Goal: Information Seeking & Learning: Compare options

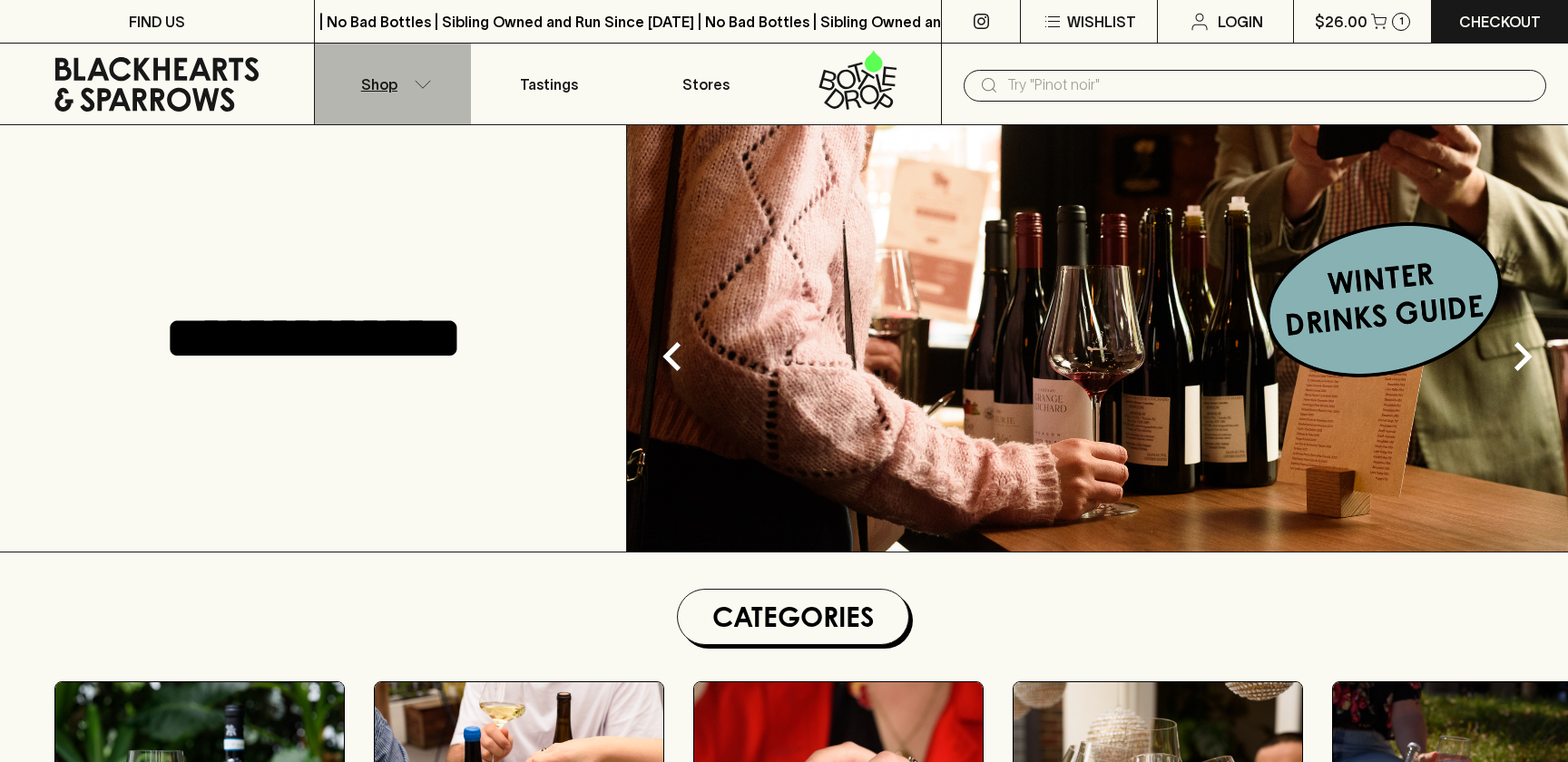
click at [369, 91] on p "Shop" at bounding box center [378, 84] width 36 height 21
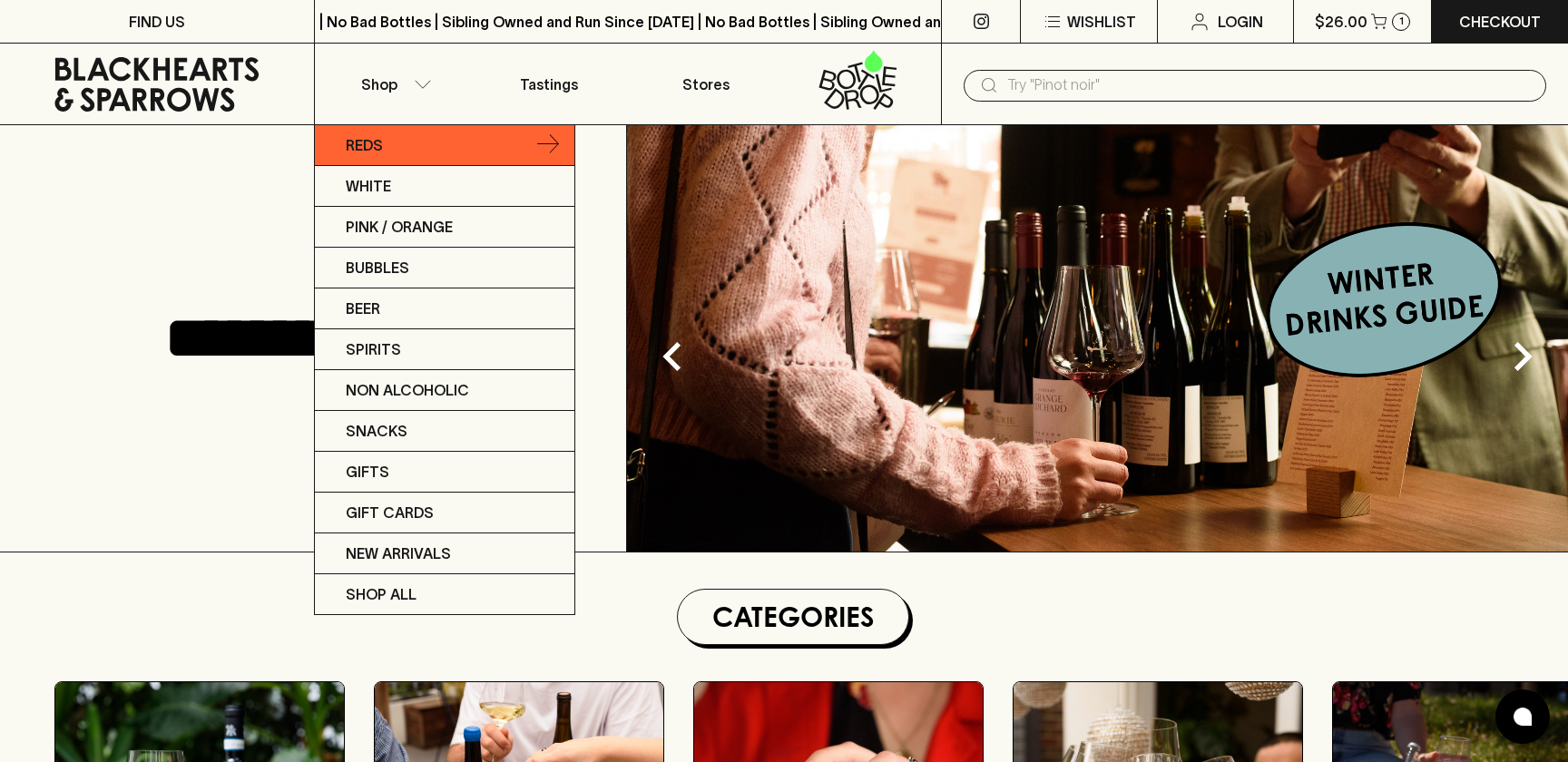
click at [369, 139] on p "Reds" at bounding box center [364, 144] width 37 height 21
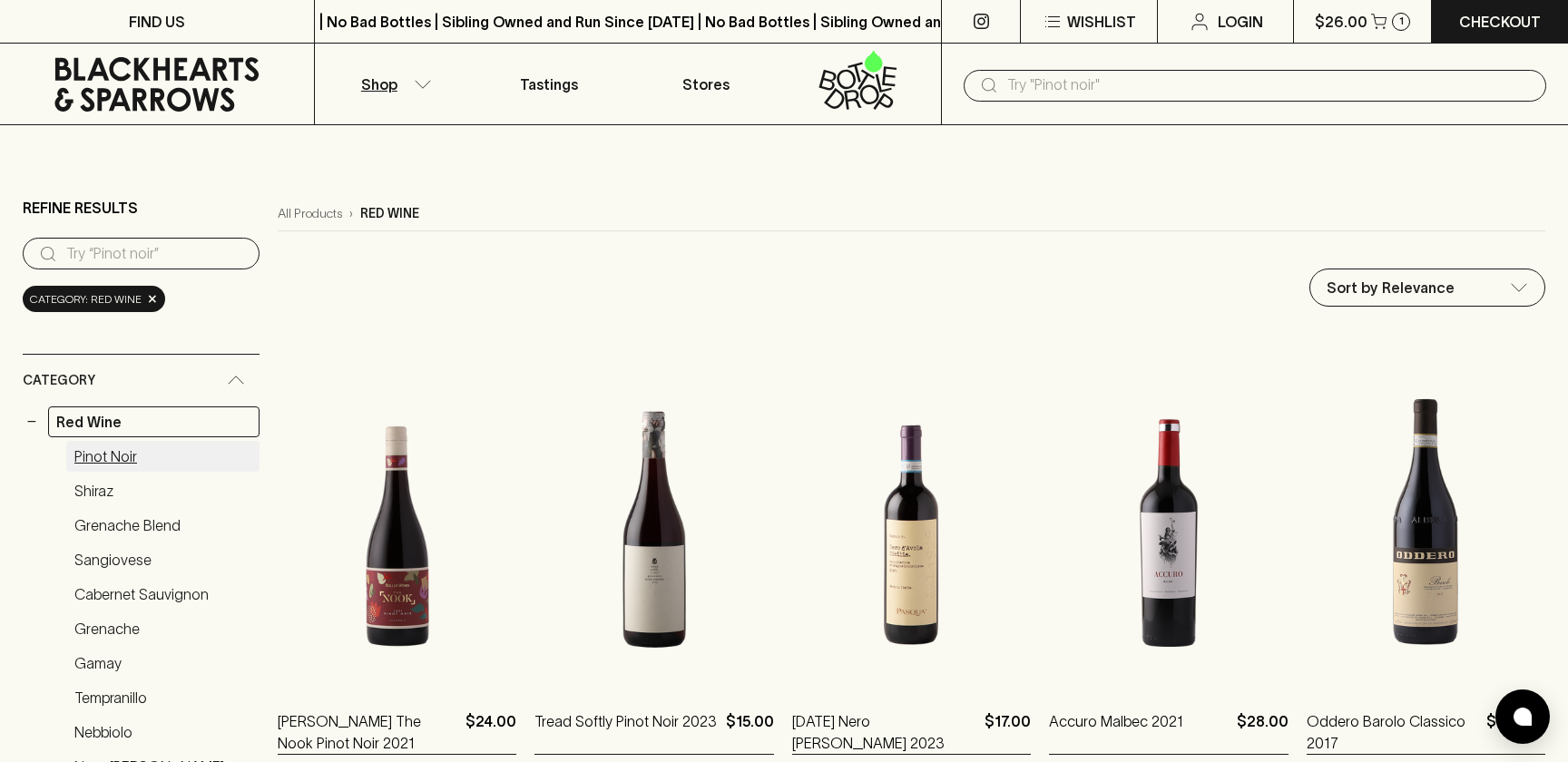
click at [113, 457] on link "Pinot Noir" at bounding box center [162, 457] width 193 height 31
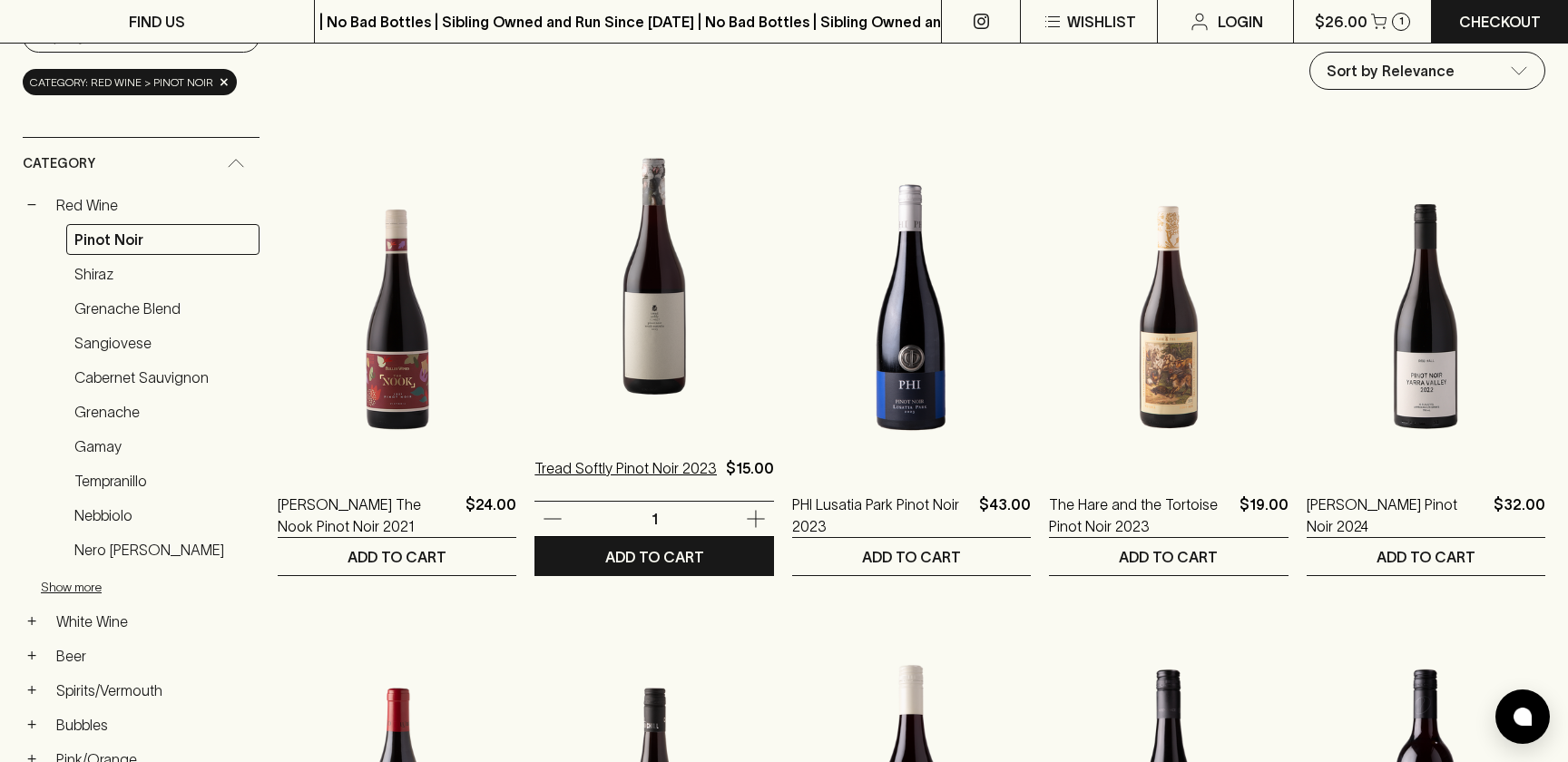
scroll to position [224, 0]
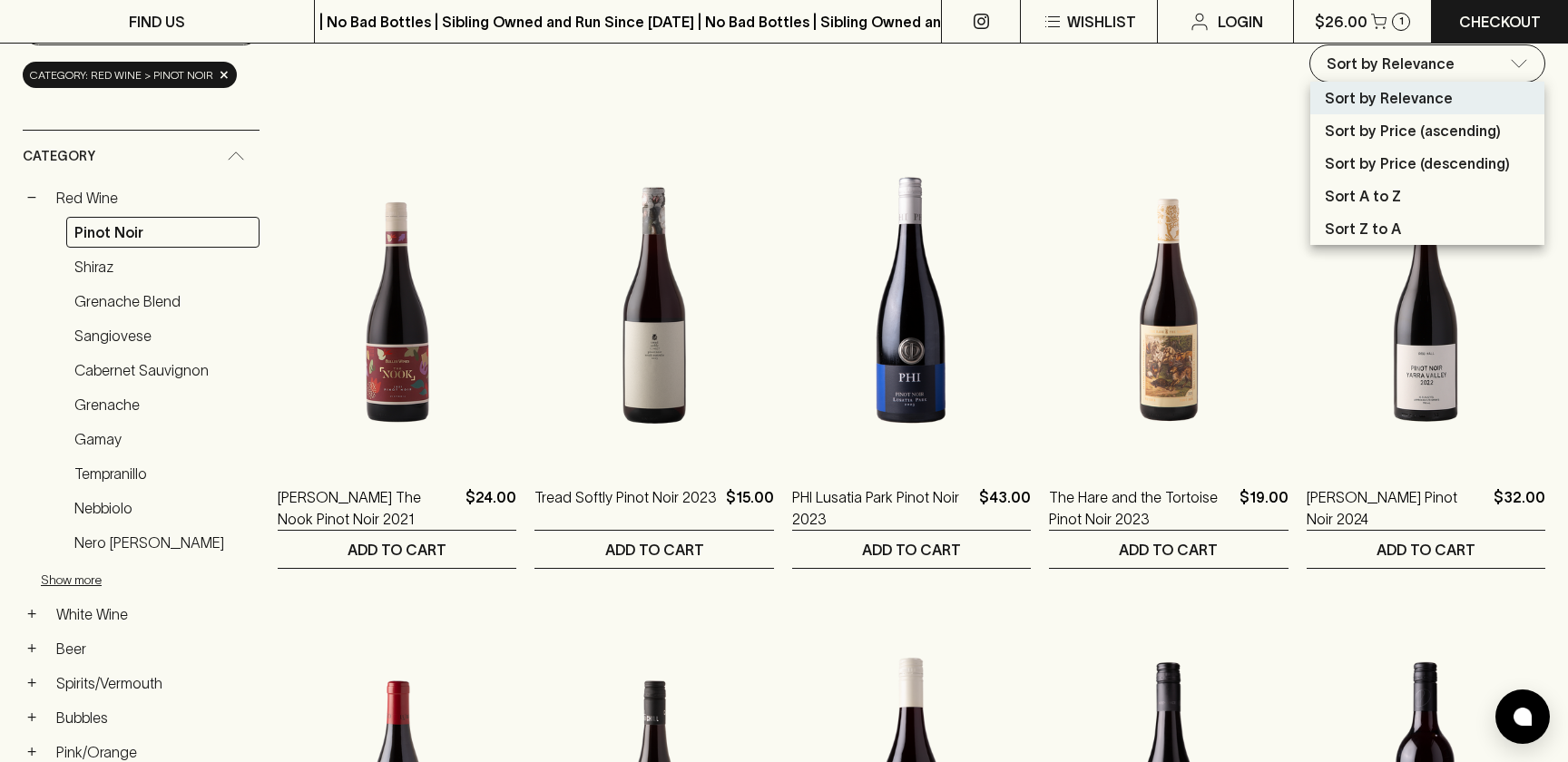
click at [1400, 127] on p "Sort by Price (ascending)" at bounding box center [1412, 130] width 176 height 21
type input "price:asc"
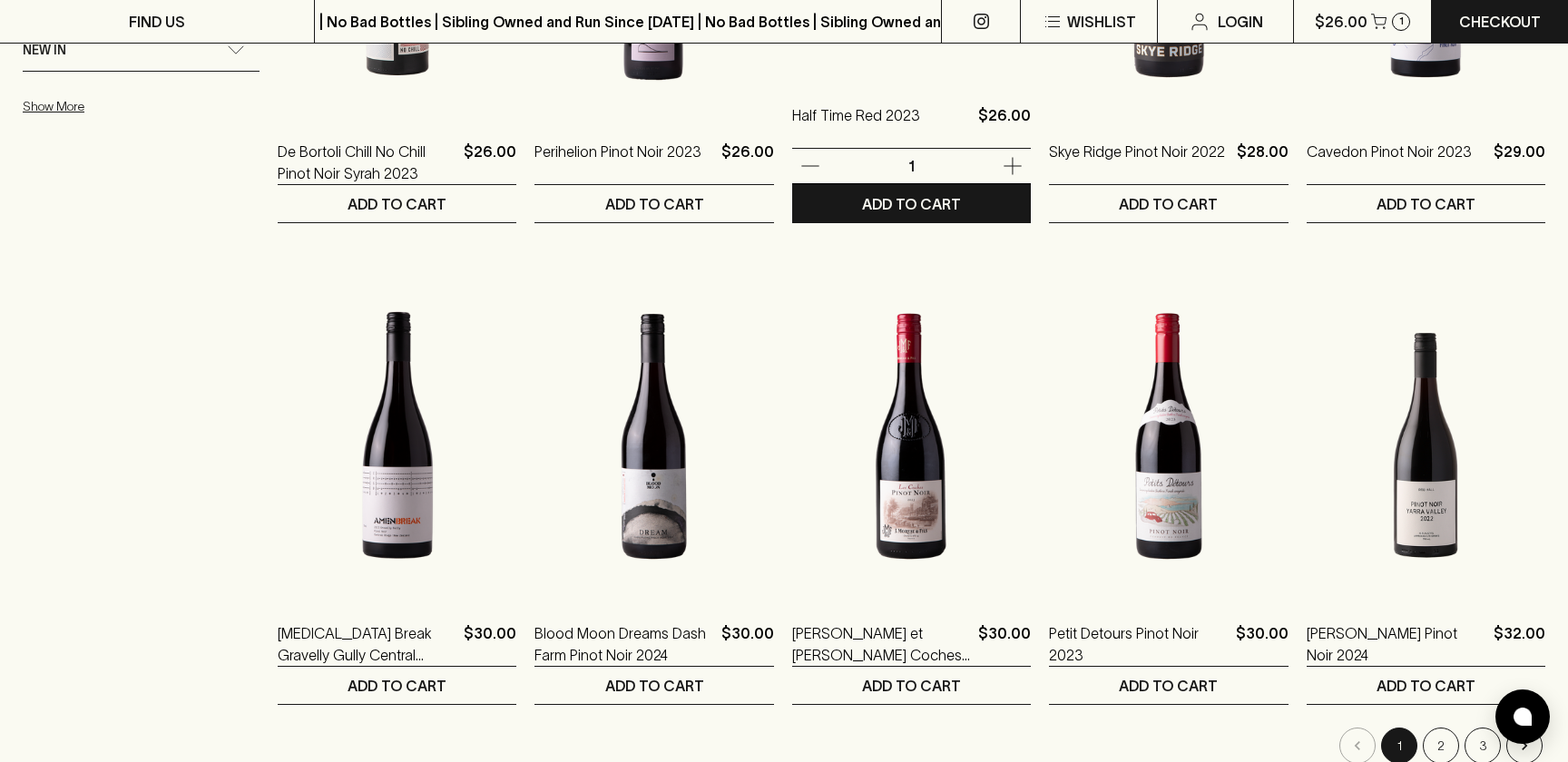
scroll to position [1540, 0]
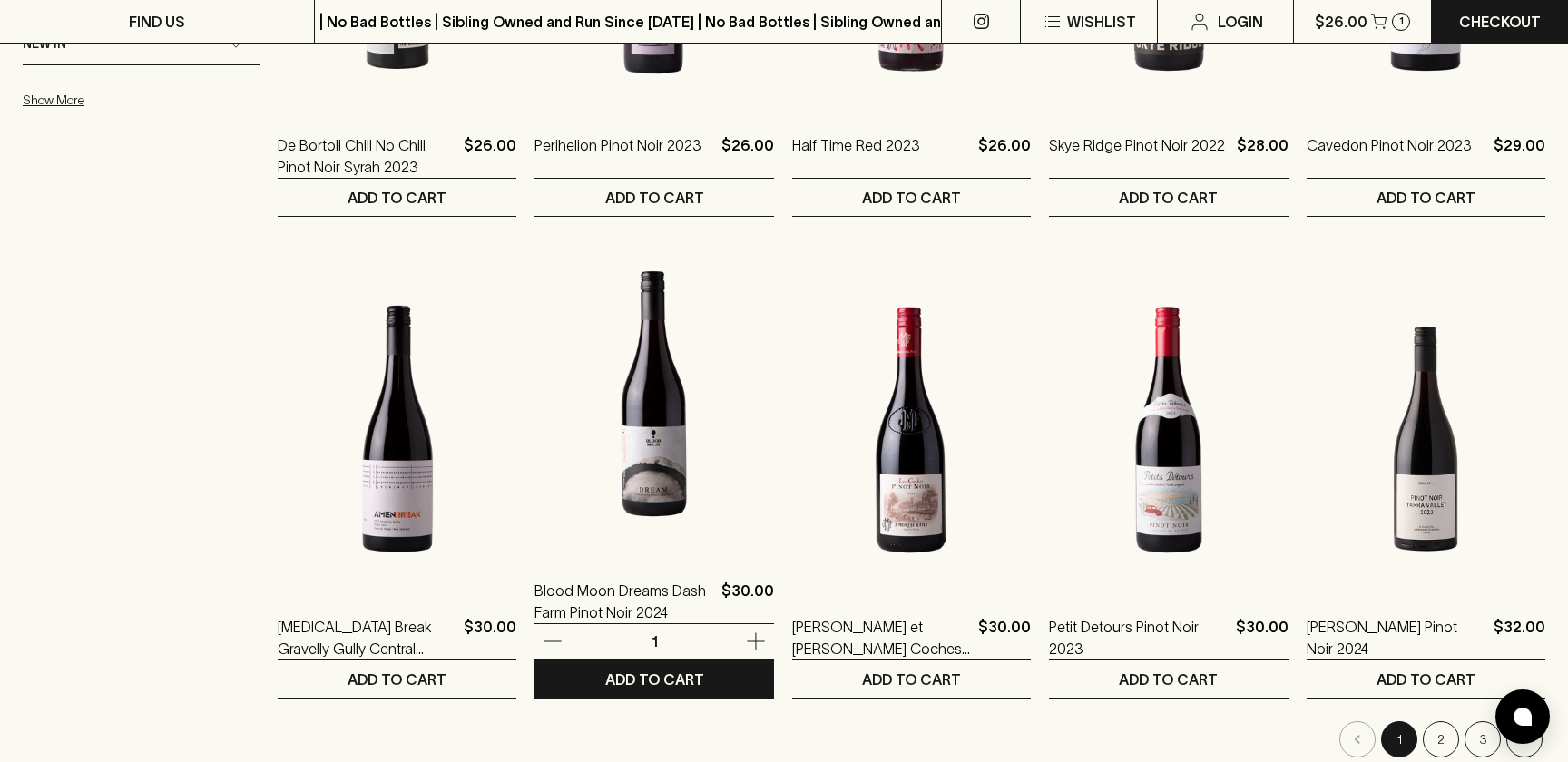
click at [710, 453] on img at bounding box center [654, 393] width 239 height 317
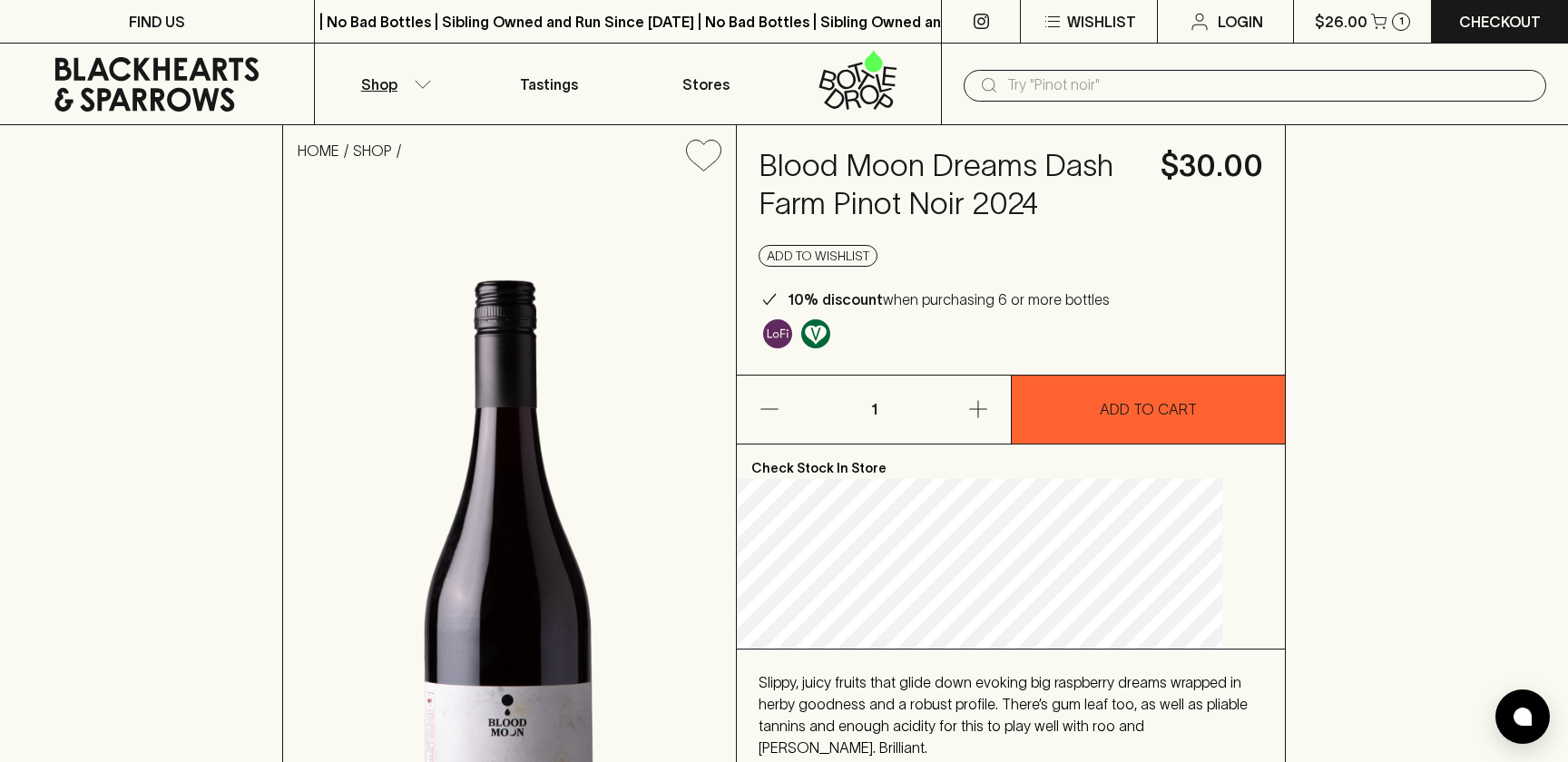
click at [359, 73] on button "Shop" at bounding box center [394, 83] width 157 height 80
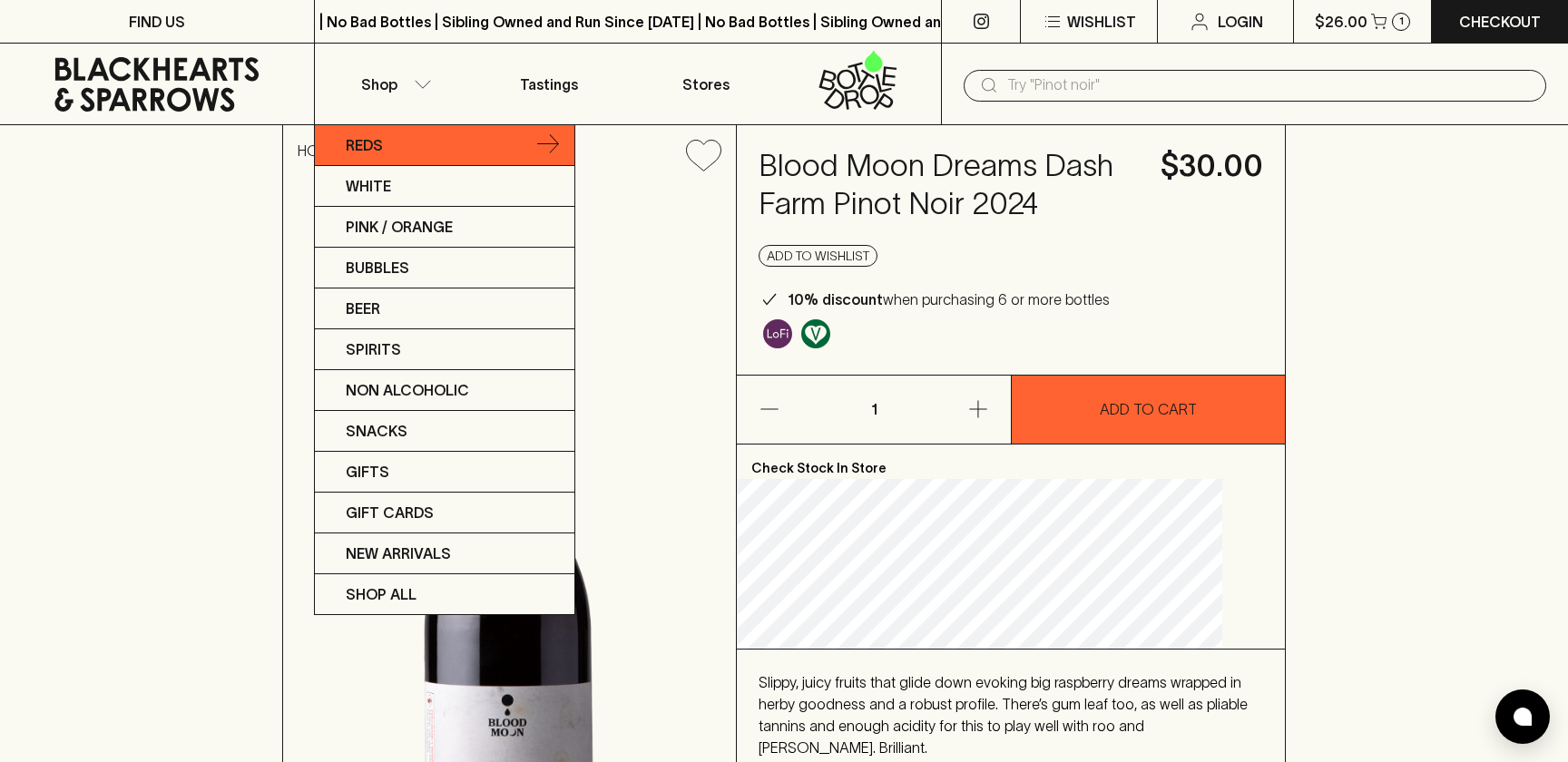
click at [377, 143] on p "Reds" at bounding box center [364, 144] width 37 height 21
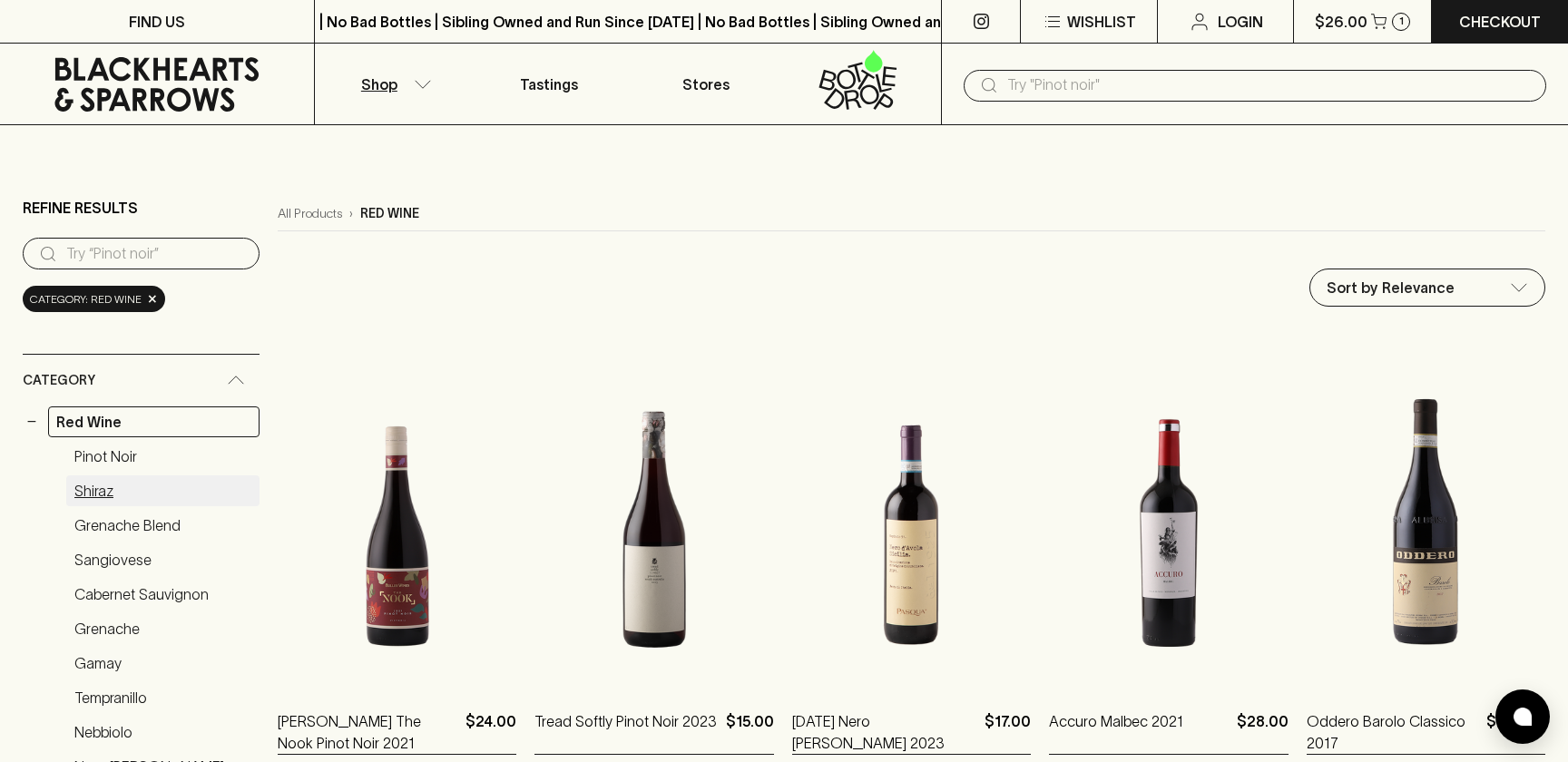
click at [109, 491] on link "Shiraz" at bounding box center [162, 491] width 193 height 31
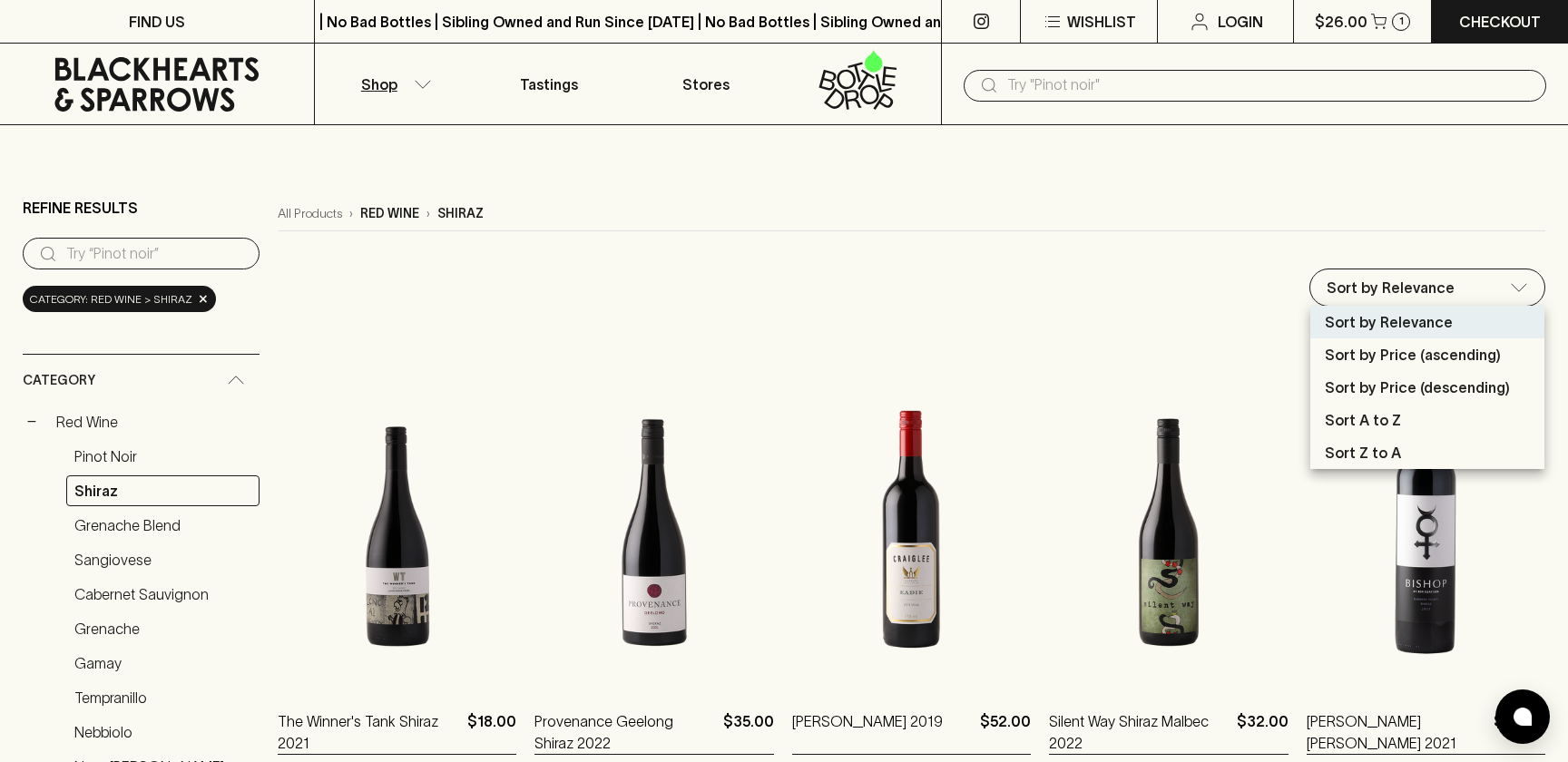
click at [1408, 349] on p "Sort by Price (ascending)" at bounding box center [1412, 355] width 176 height 21
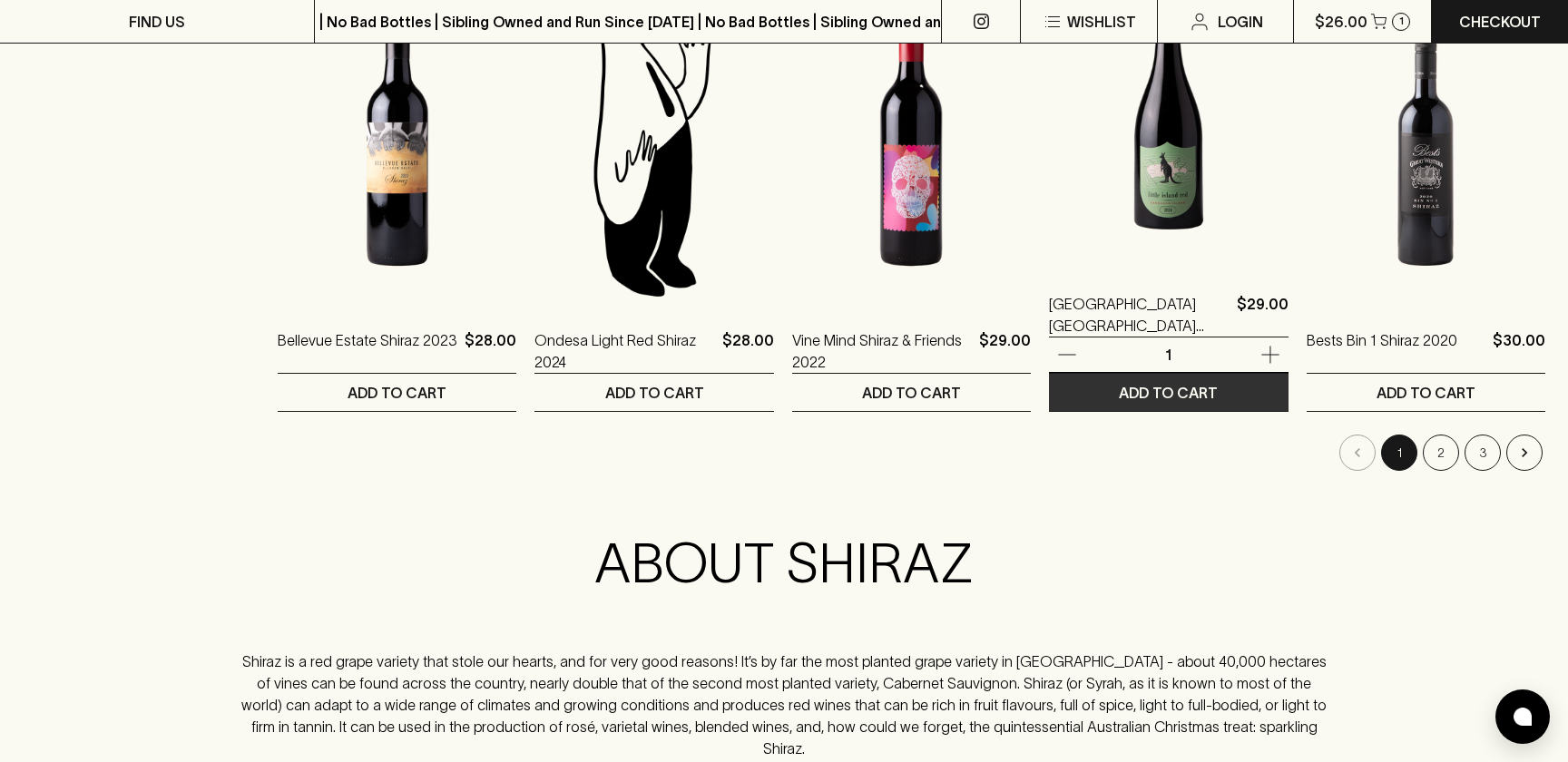
scroll to position [1826, 0]
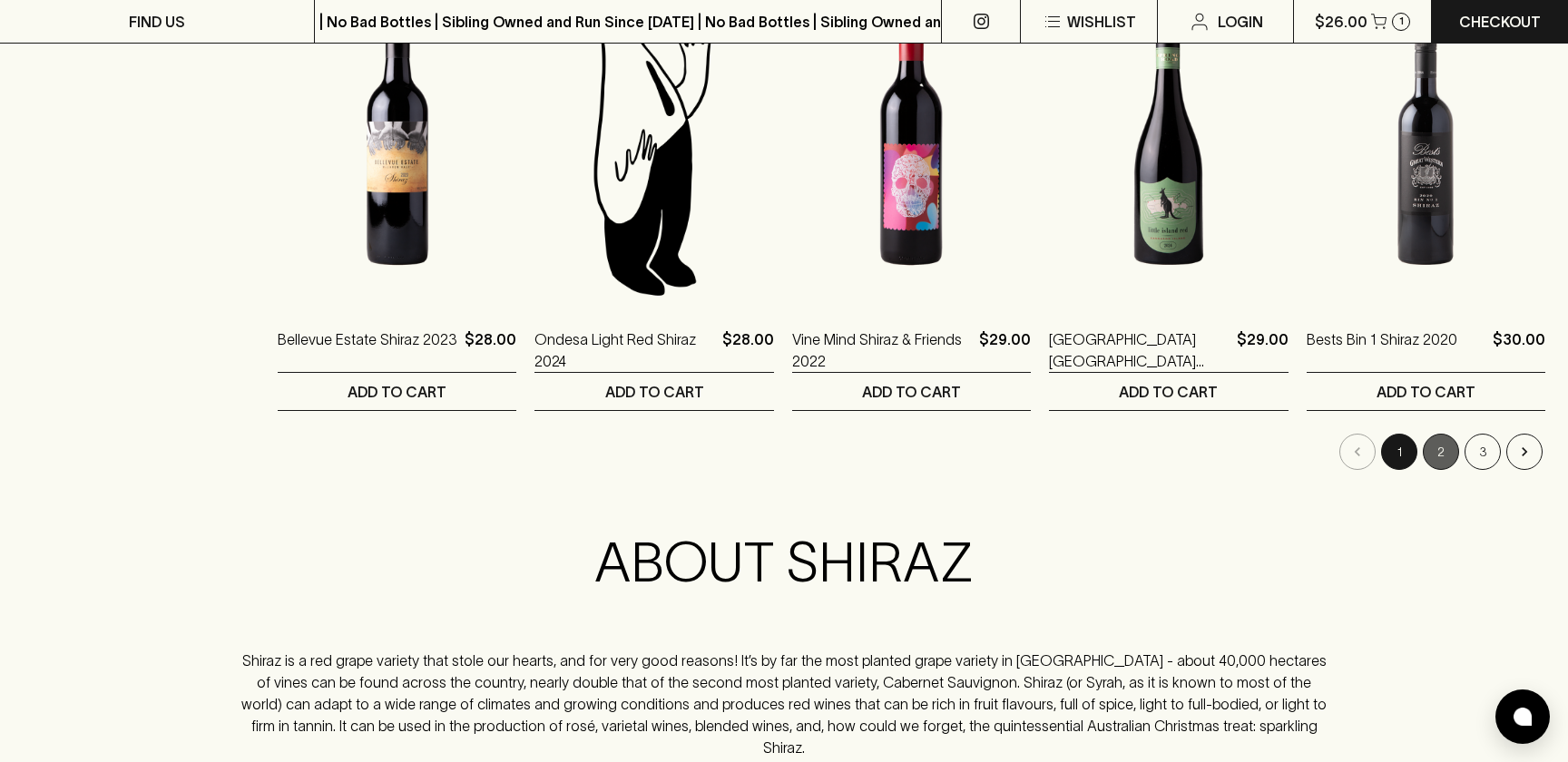
click at [1442, 448] on button "2" at bounding box center [1440, 451] width 36 height 36
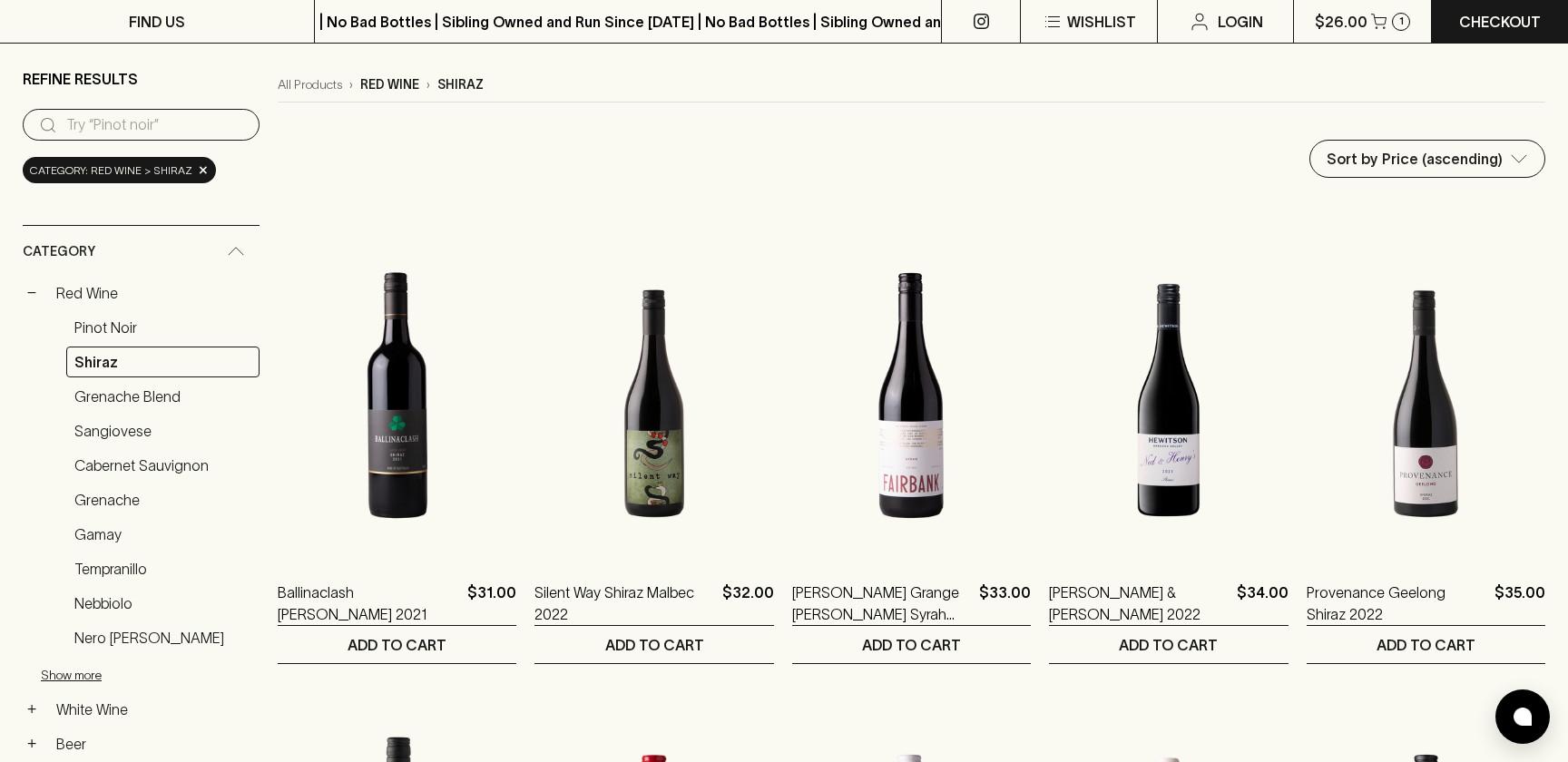
scroll to position [126, 0]
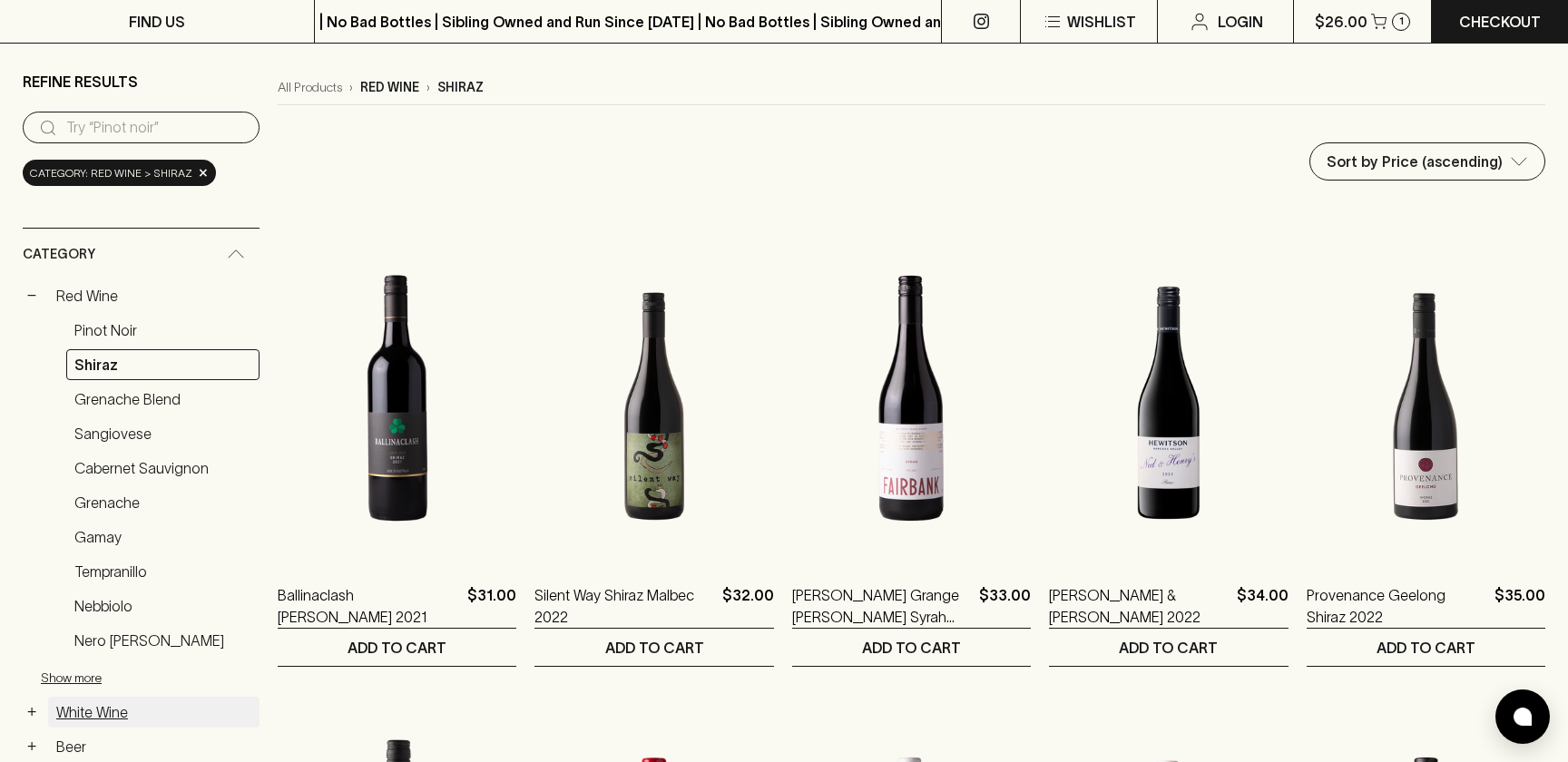
click at [58, 709] on link "White Wine" at bounding box center [154, 712] width 211 height 31
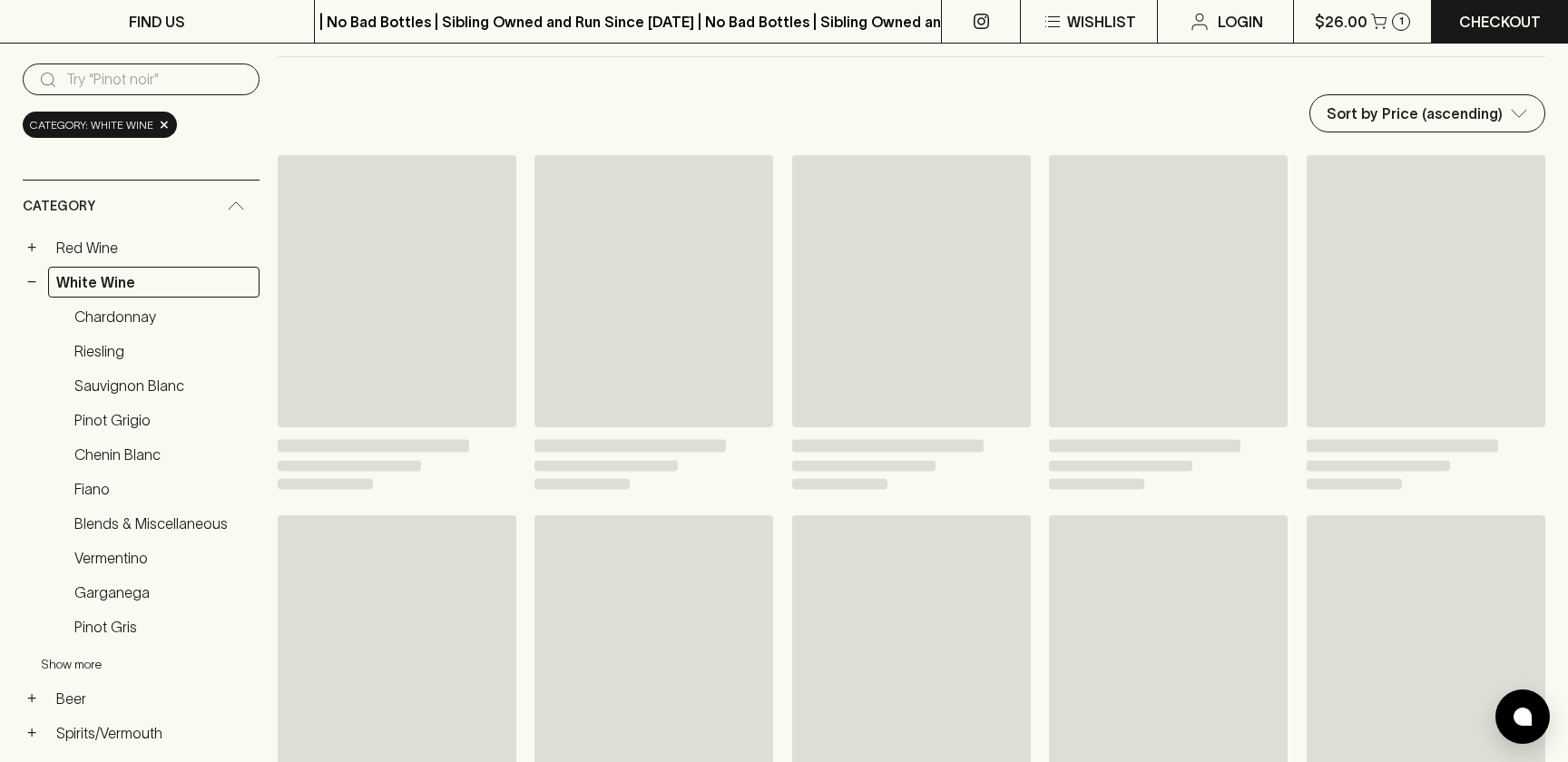
scroll to position [238, 0]
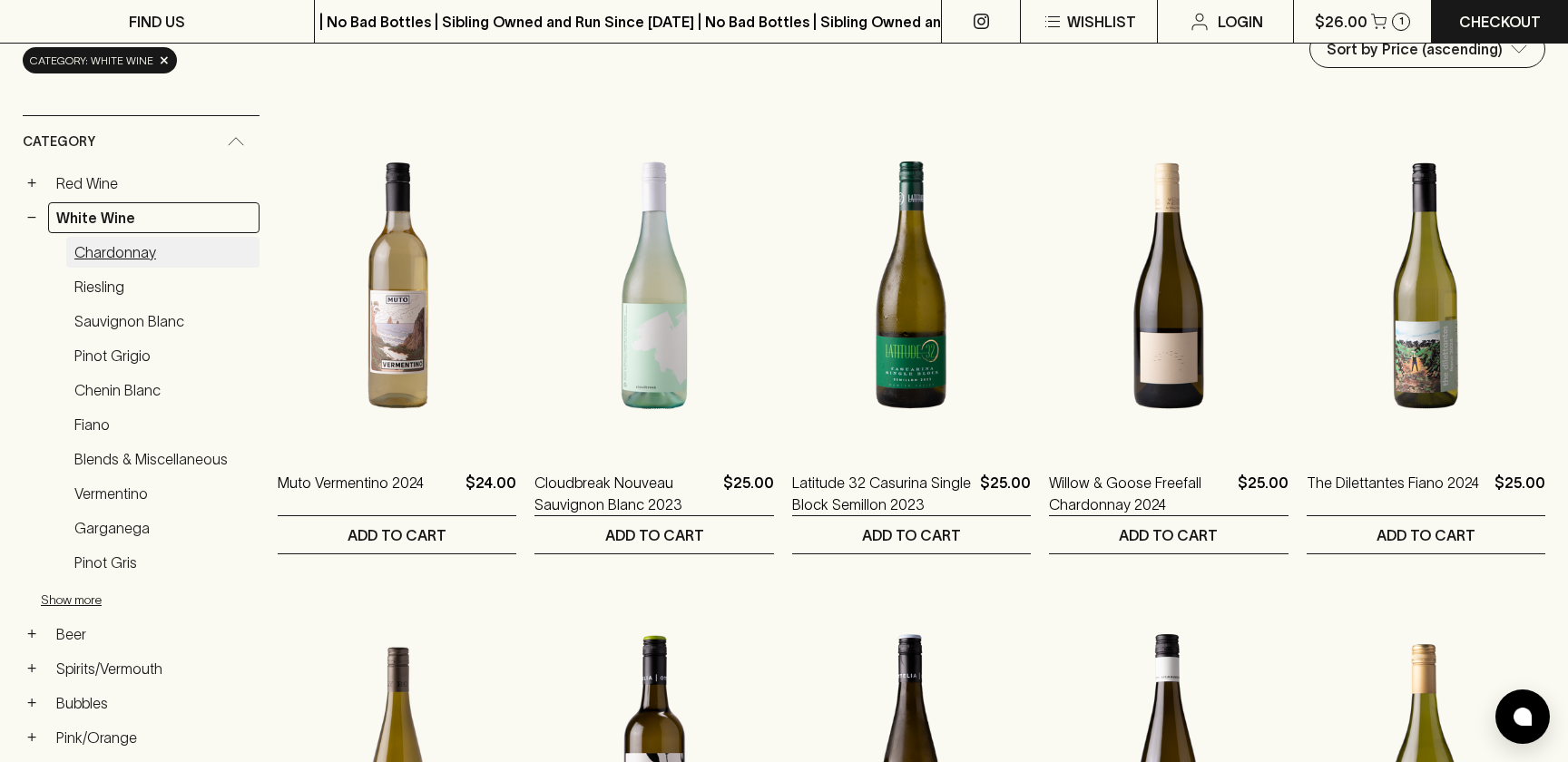
click at [125, 258] on link "Chardonnay" at bounding box center [162, 252] width 193 height 31
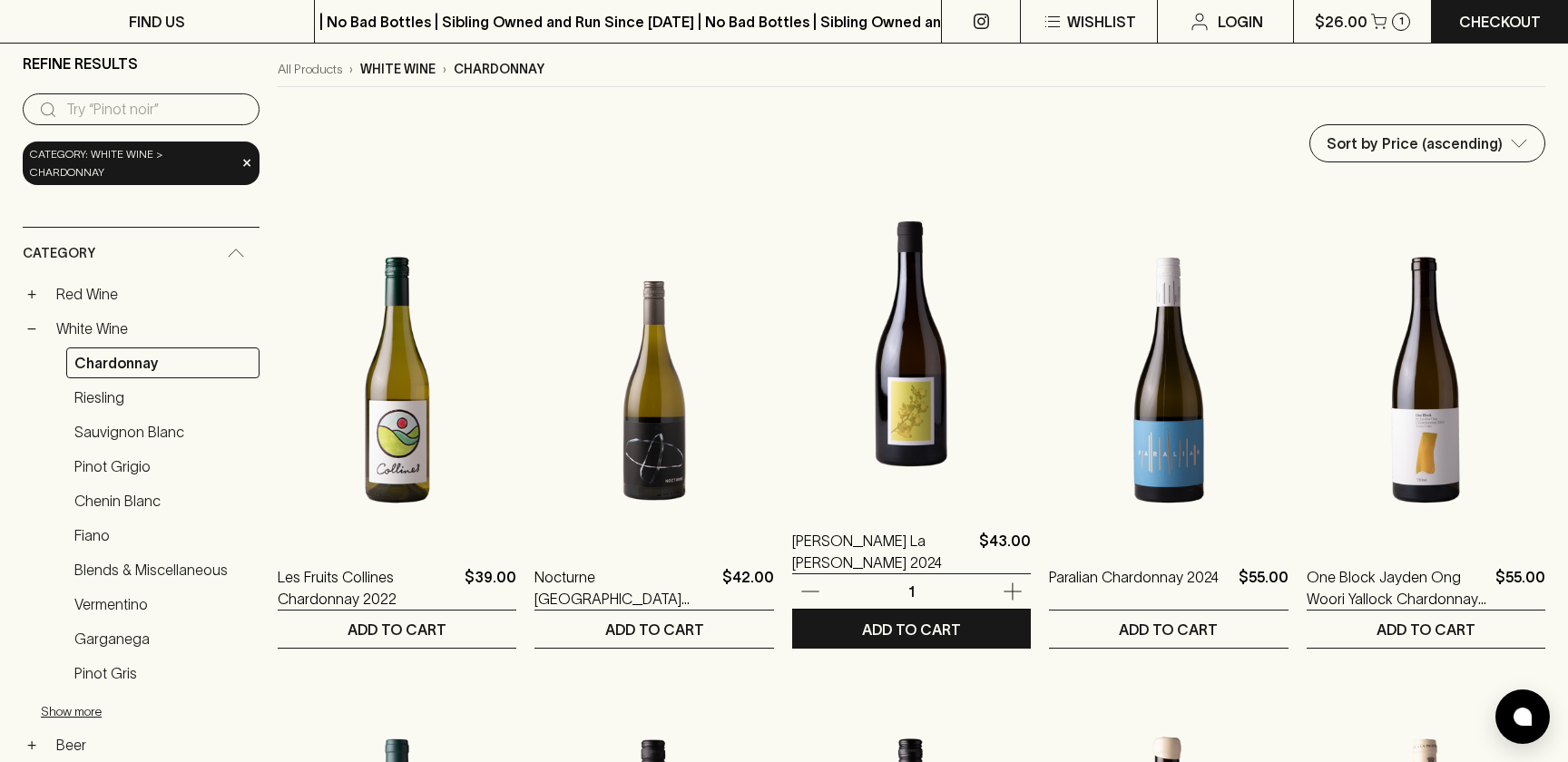
scroll to position [137, 0]
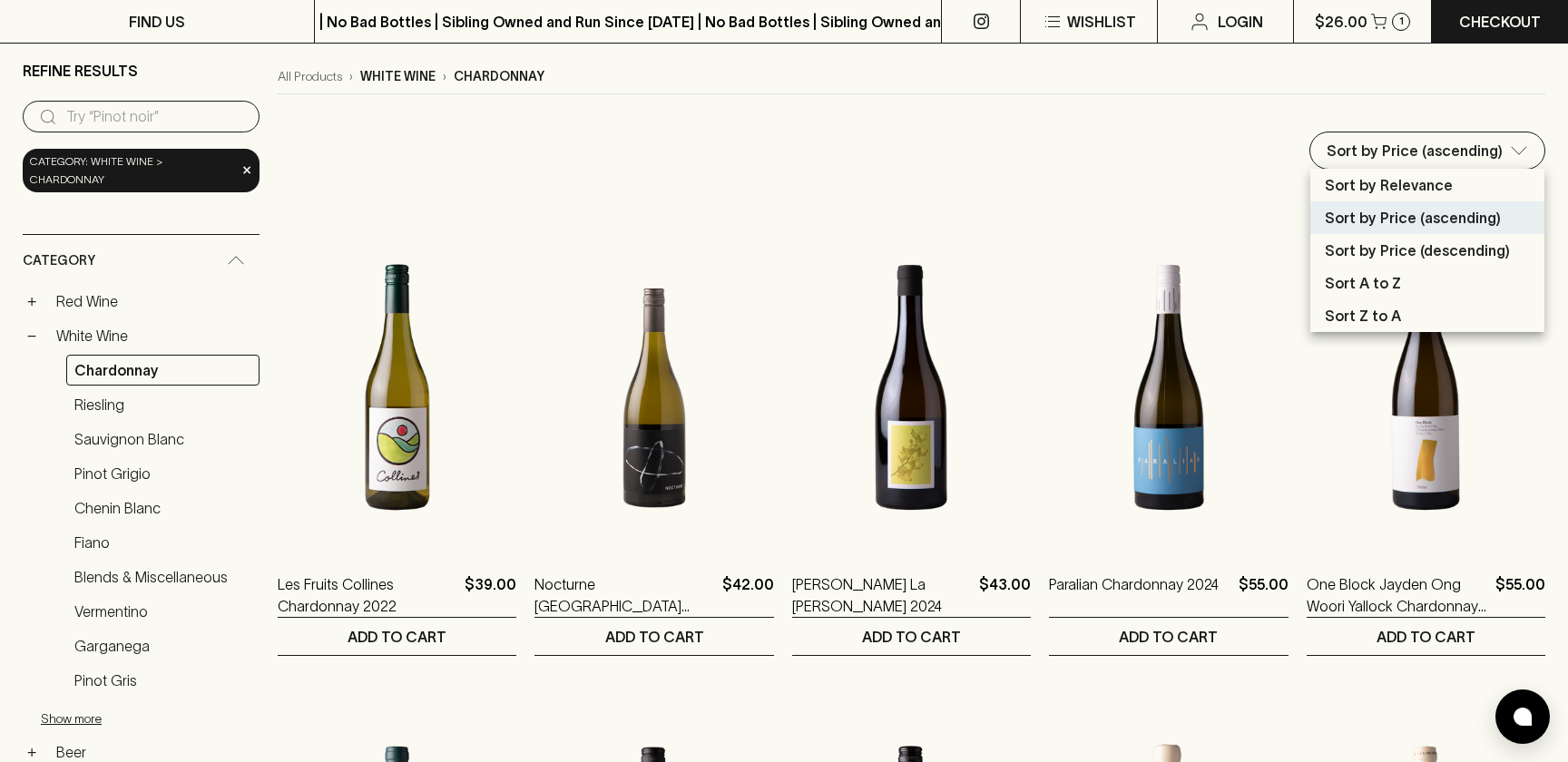
click at [1430, 243] on p "Sort by Price (descending)" at bounding box center [1417, 250] width 185 height 21
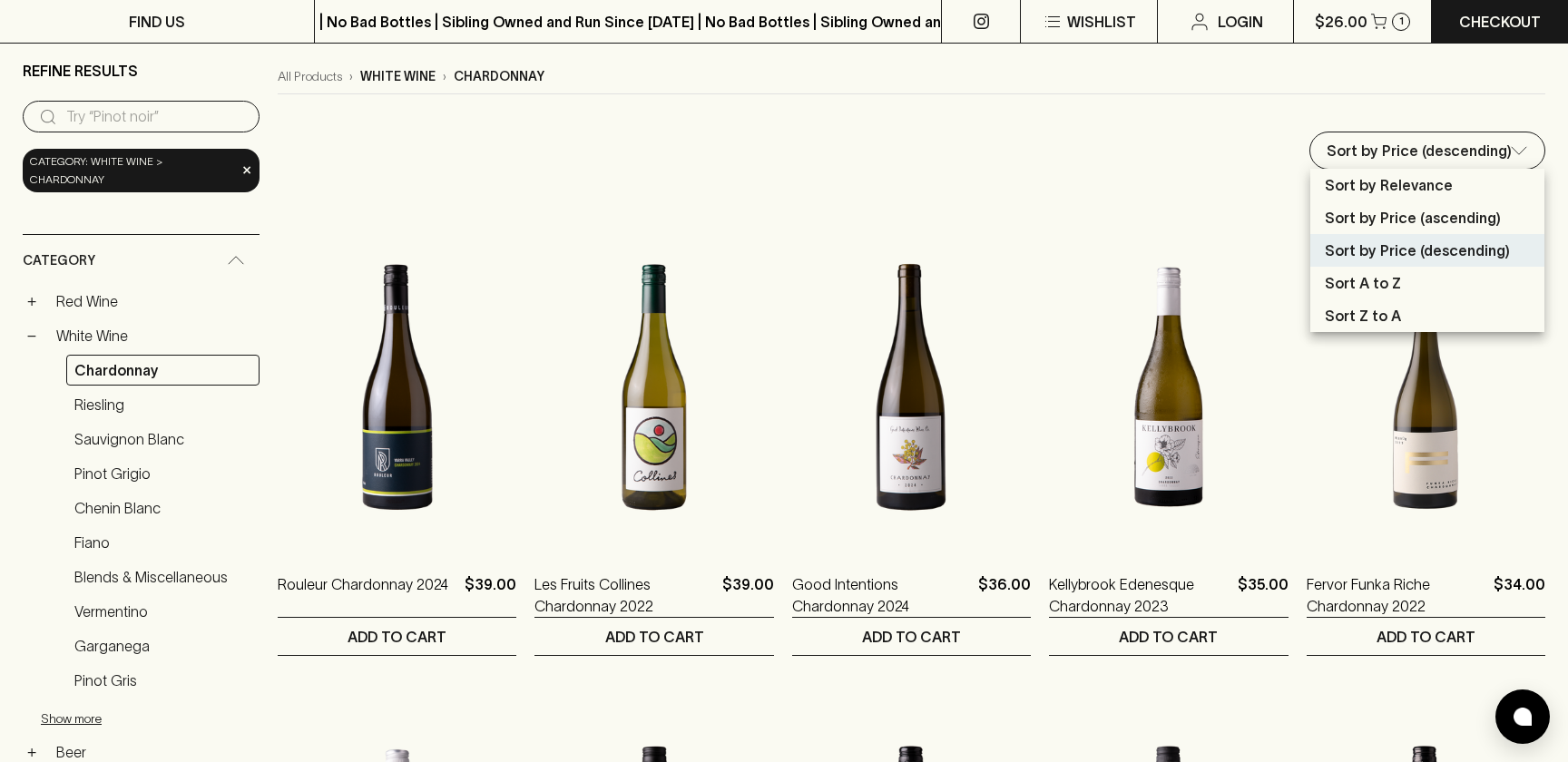
click at [1447, 210] on p "Sort by Price (ascending)" at bounding box center [1412, 217] width 176 height 21
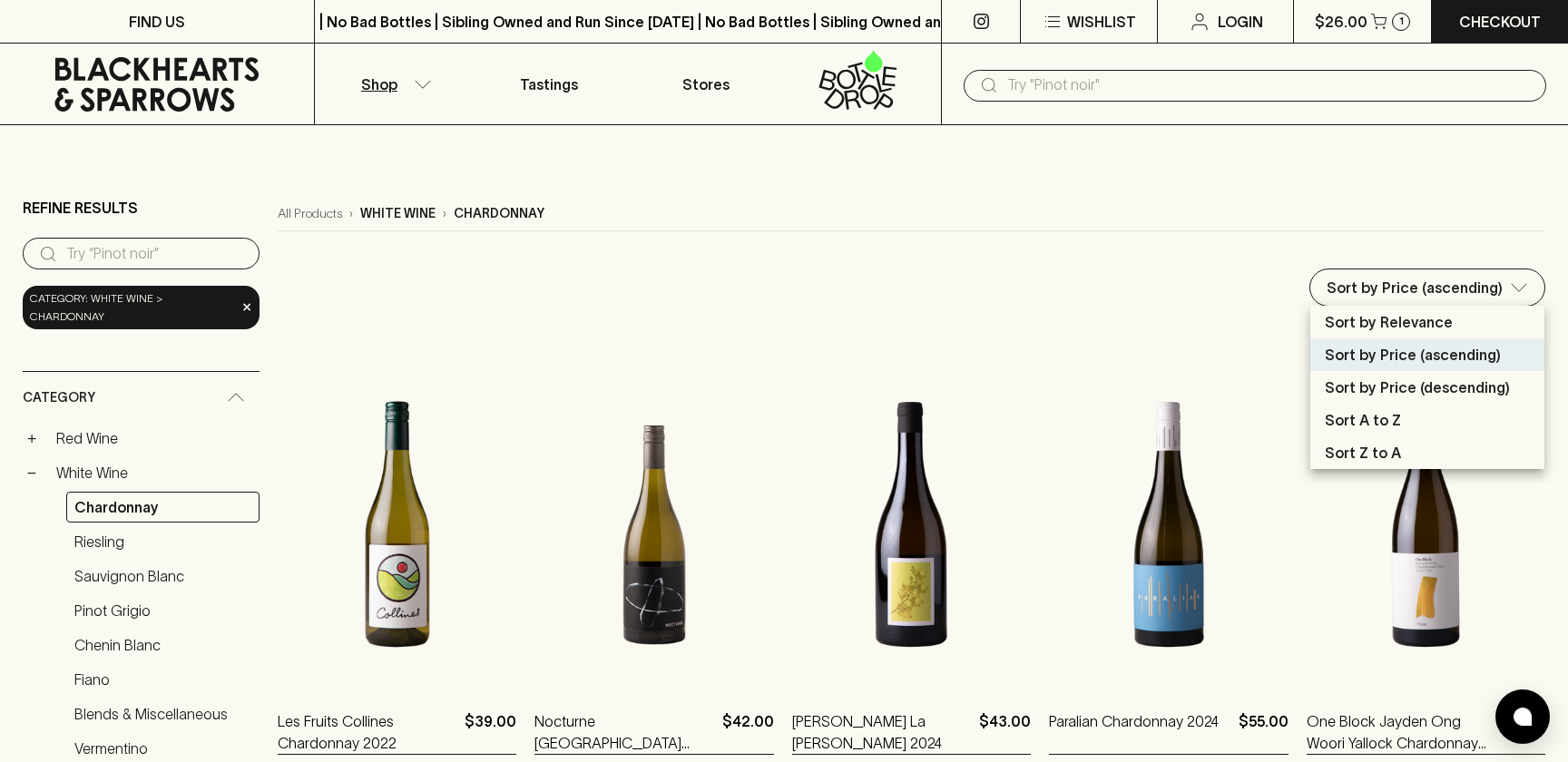
drag, startPoint x: 1385, startPoint y: 295, endPoint x: 1390, endPoint y: 319, distance: 24.5
click at [1395, 381] on p "Sort by Price (descending)" at bounding box center [1417, 387] width 185 height 21
type input "price:desc"
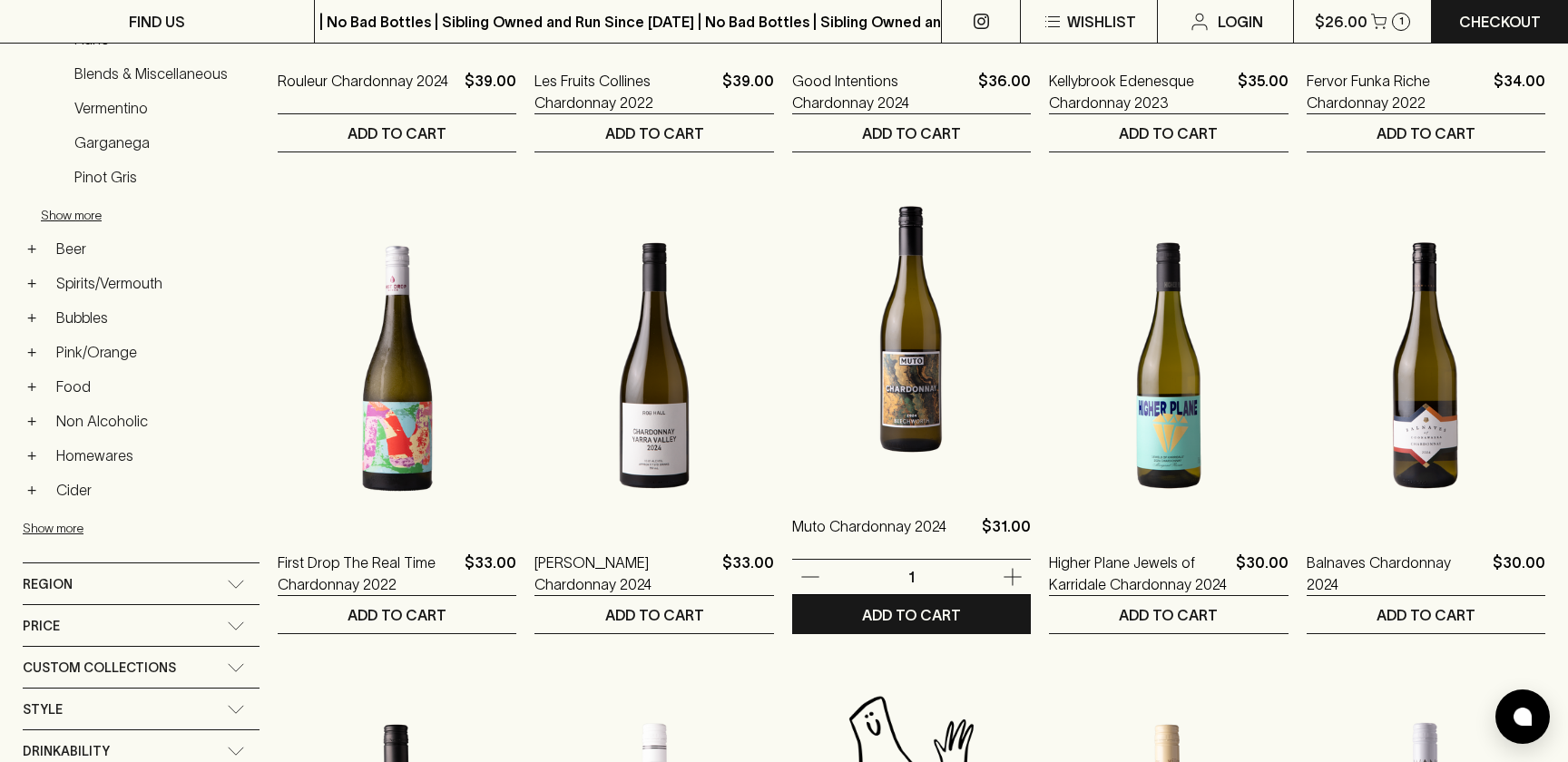
scroll to position [716, 0]
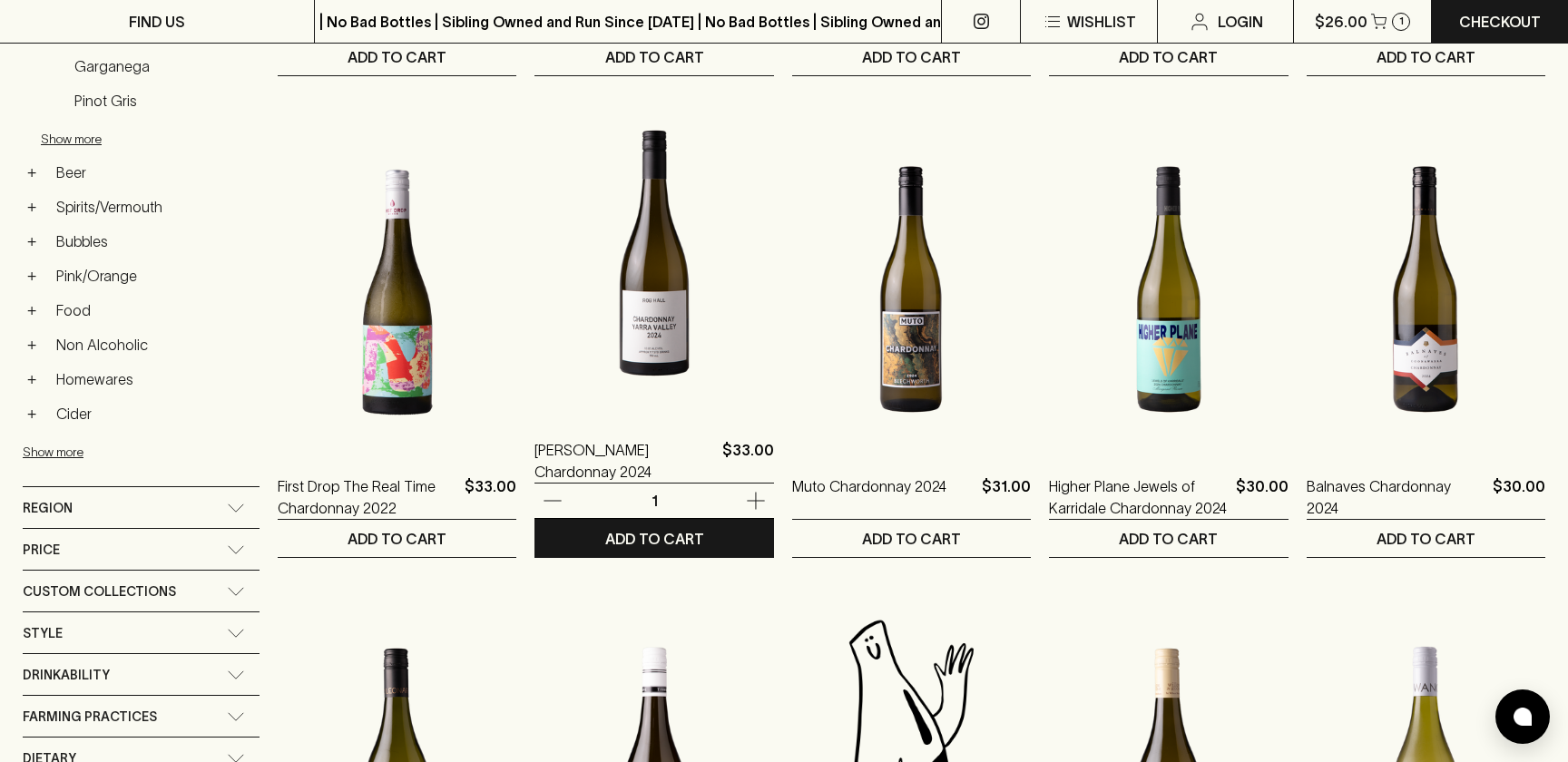
click at [651, 345] on img at bounding box center [654, 252] width 239 height 317
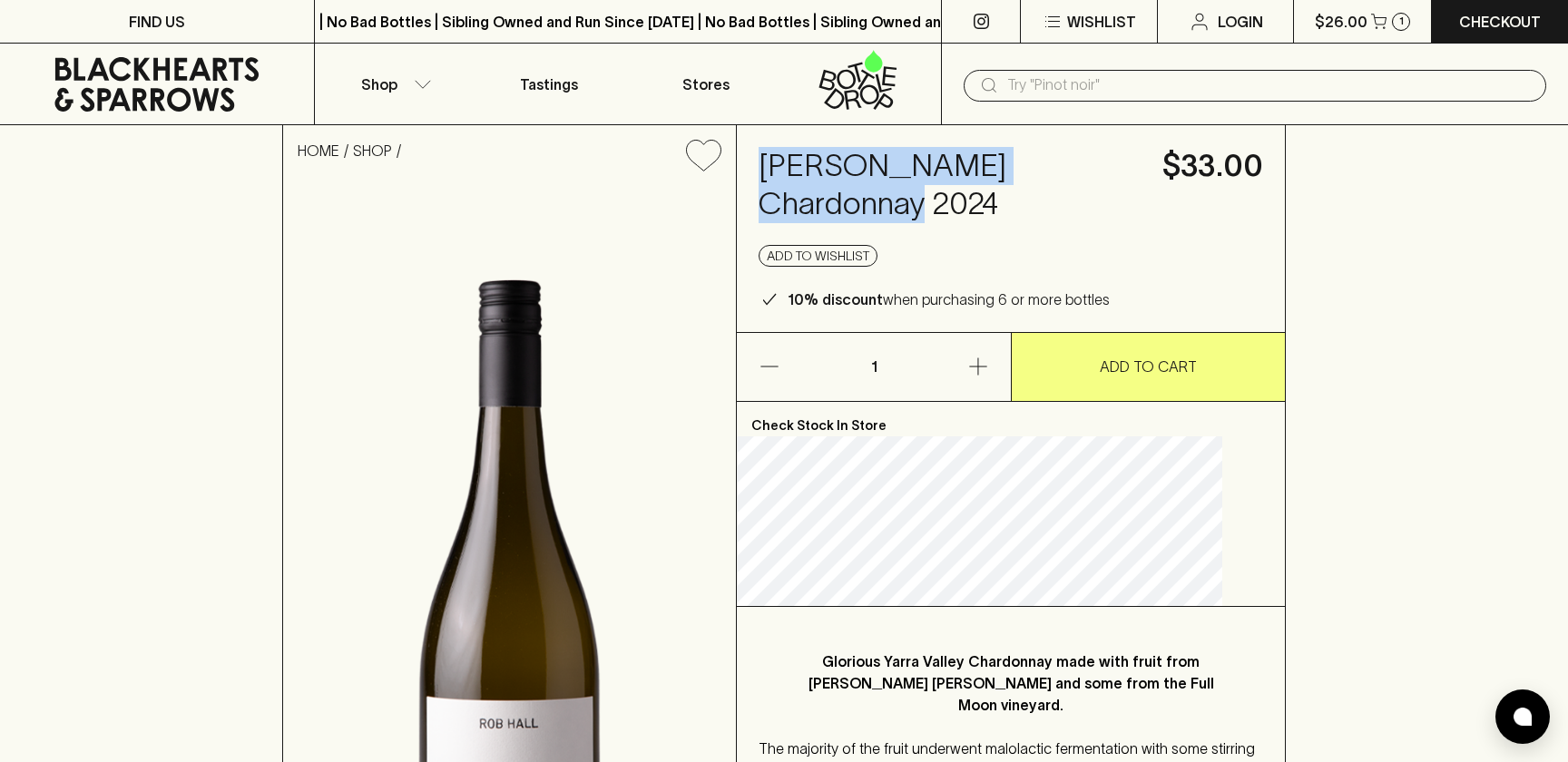
drag, startPoint x: 849, startPoint y: 196, endPoint x: 785, endPoint y: 163, distance: 72.0
click at [785, 164] on div "Rob Hall Chardonnay 2024 $33.00 Add to wishlist 10% discount when purchasing 6 …" at bounding box center [1010, 228] width 548 height 206
copy h4 "Rob Hall Chardonnay 2024"
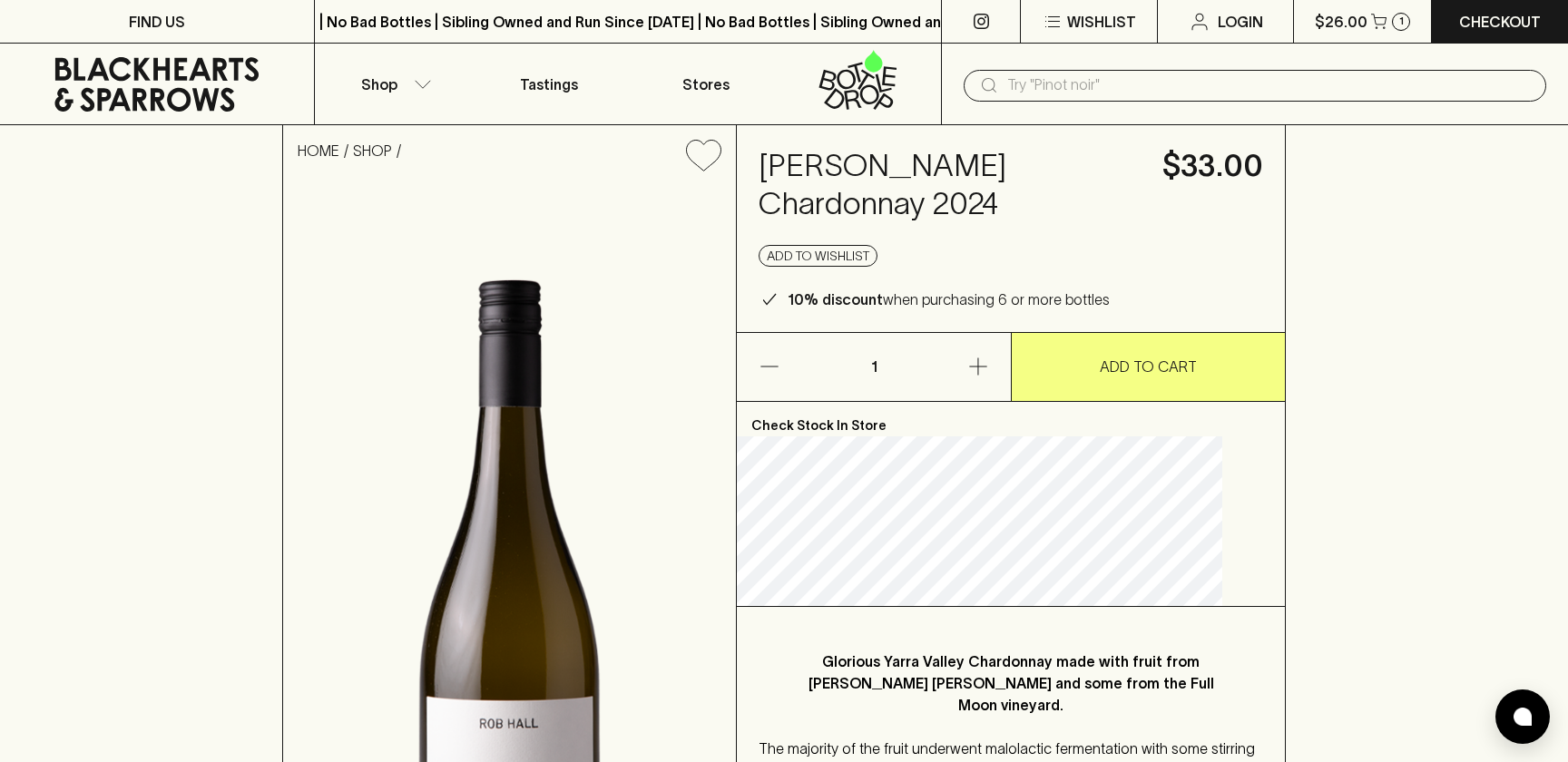
click at [943, 192] on h4 "Rob Hall Chardonnay 2024" at bounding box center [949, 185] width 382 height 77
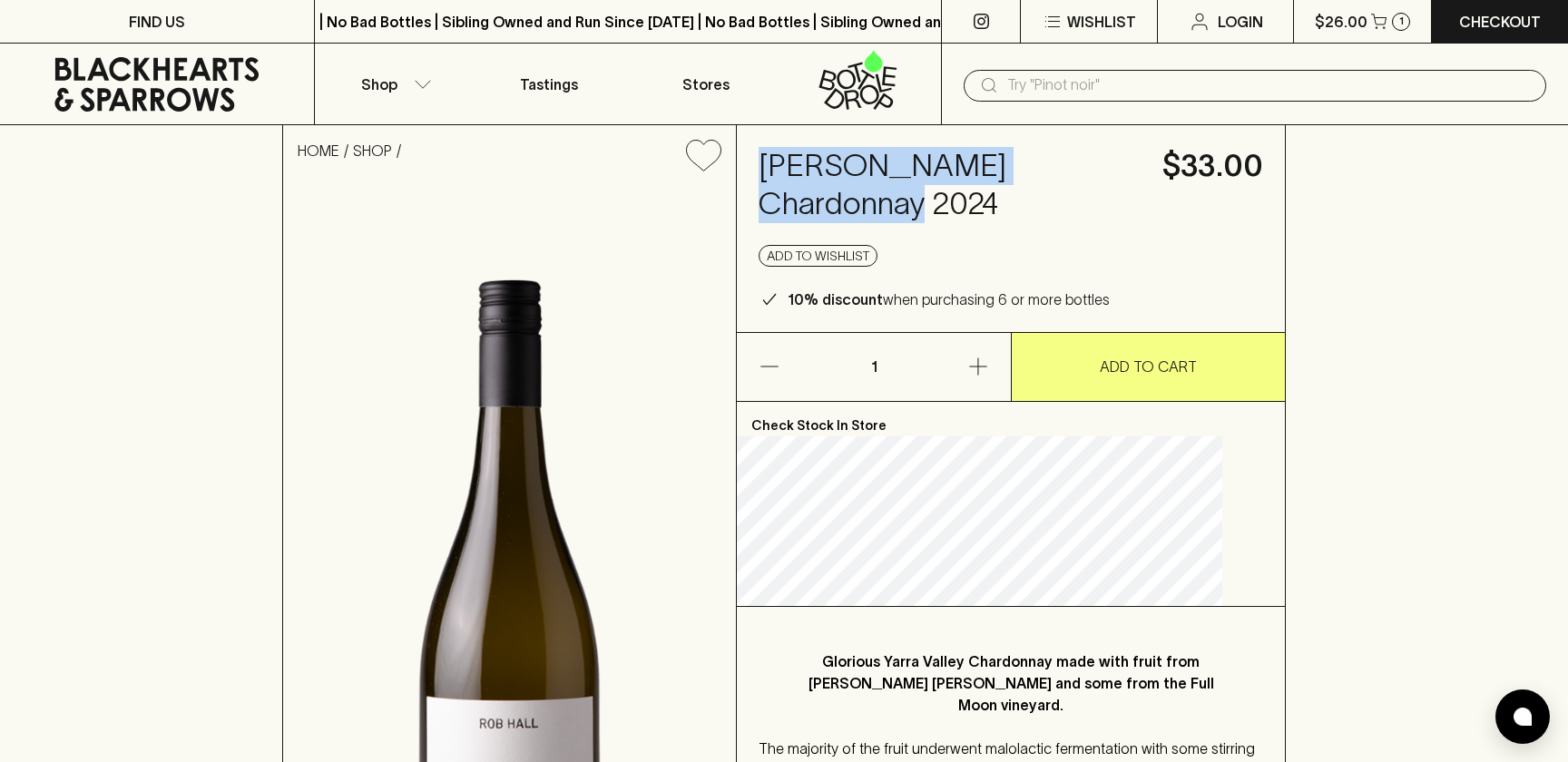
drag, startPoint x: 887, startPoint y: 196, endPoint x: 774, endPoint y: 163, distance: 117.7
click at [771, 162] on div "Rob Hall Chardonnay 2024 $33.00 Add to wishlist 10% discount when purchasing 6 …" at bounding box center [1010, 228] width 548 height 206
copy h4 "Rob Hall Chardonnay 2024"
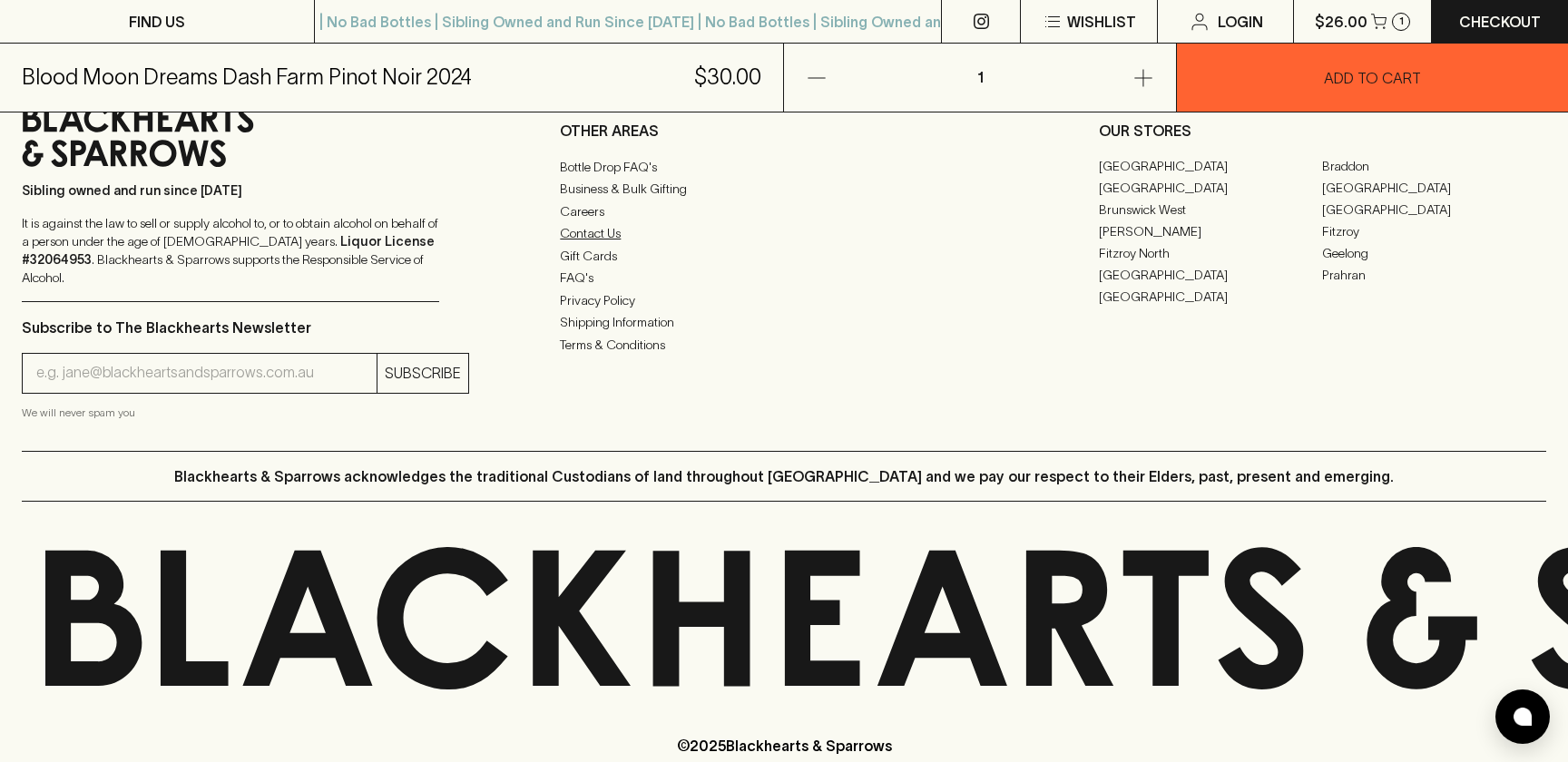
scroll to position [1435, 0]
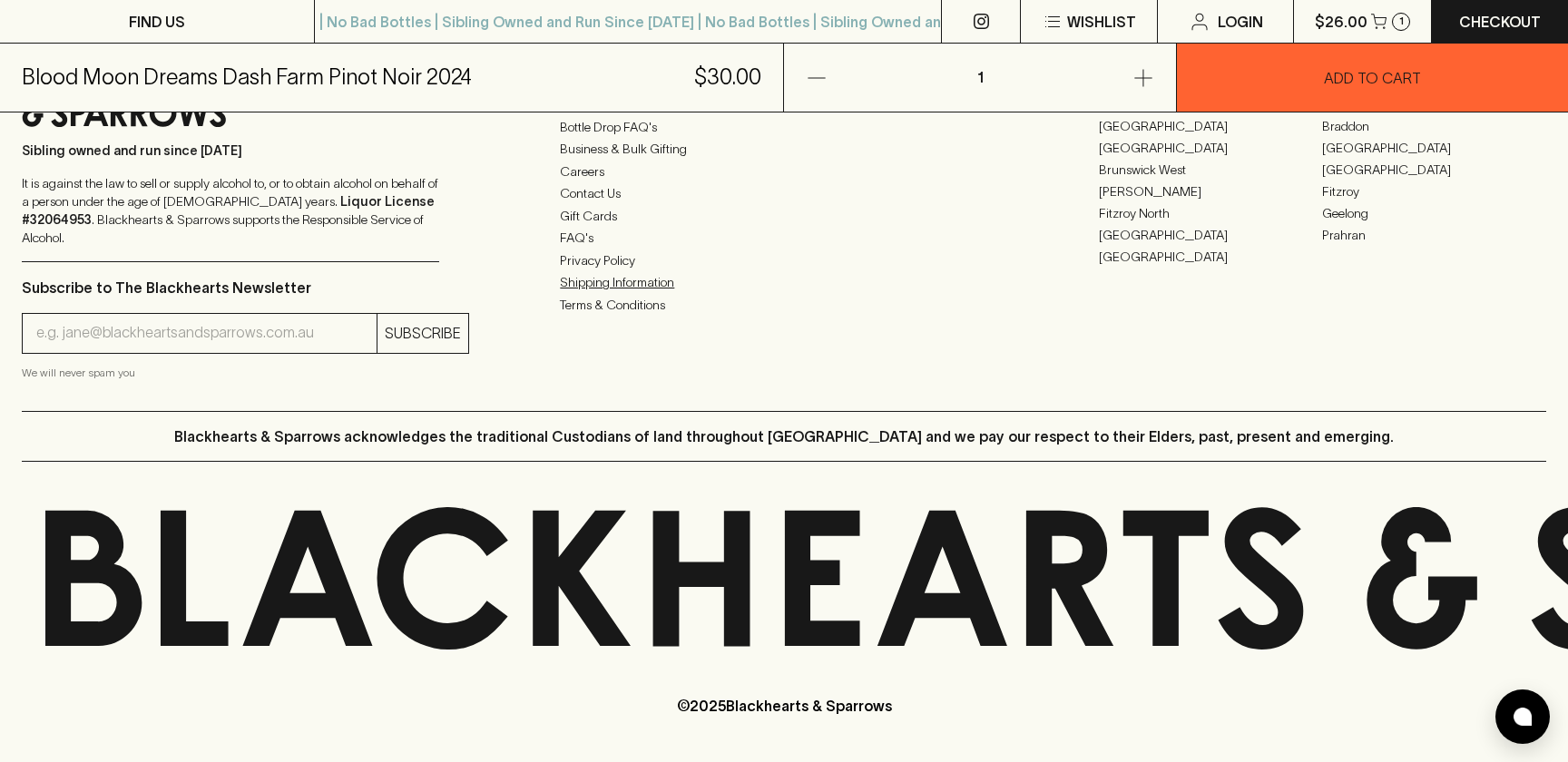
click at [624, 294] on link "Shipping Information" at bounding box center [783, 283] width 447 height 21
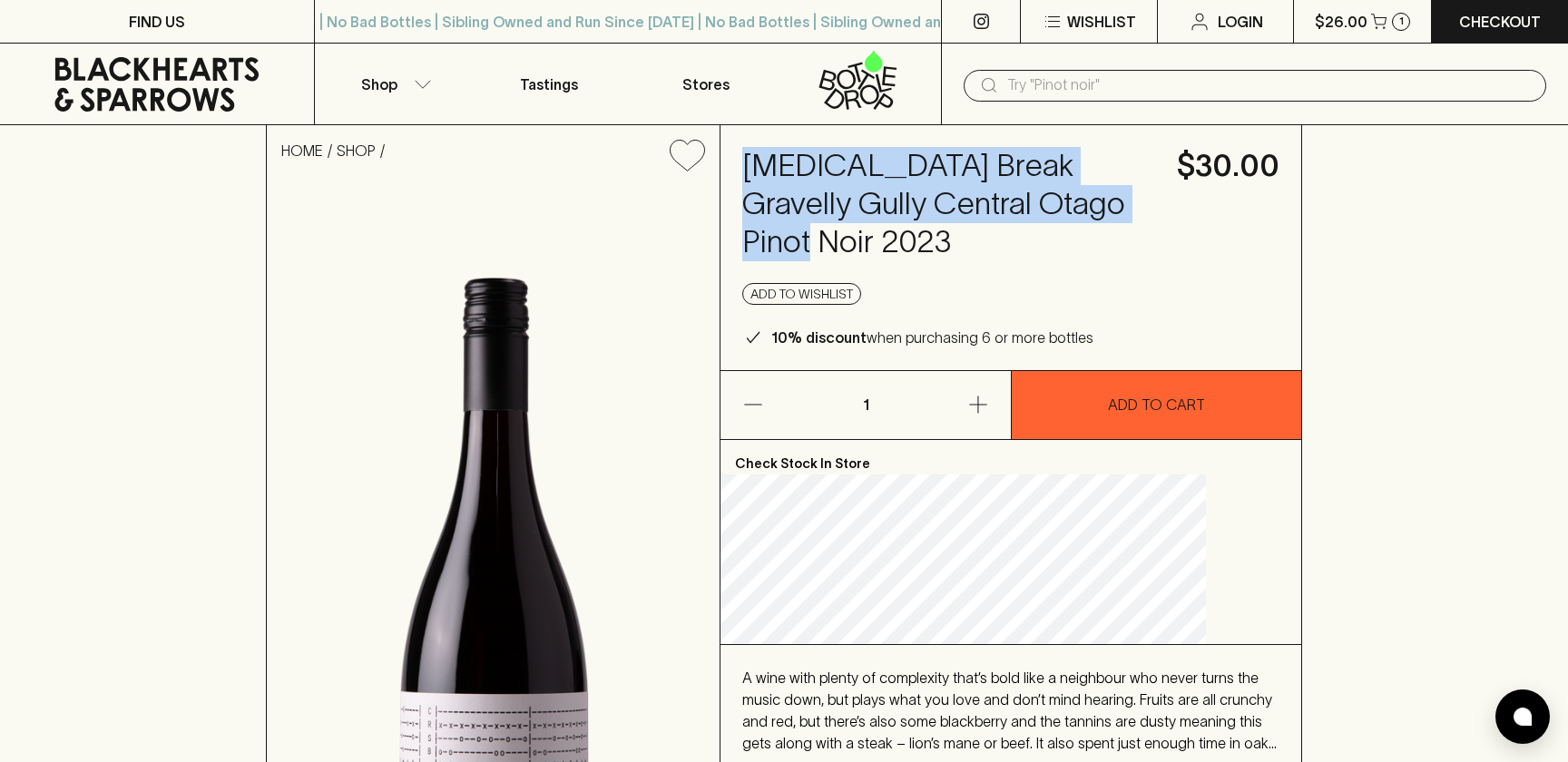
drag, startPoint x: 1001, startPoint y: 244, endPoint x: 788, endPoint y: 175, distance: 223.9
click at [788, 175] on div "Amen Break Gravelly Gully Central Otago Pinot Noir 2023 $30.00 Add to wishlist …" at bounding box center [1010, 247] width 581 height 245
copy h4 "Amen Break Gravelly Gully Central Otago Pinot Noir 2023"
click at [412, 81] on button "Shop" at bounding box center [394, 83] width 157 height 80
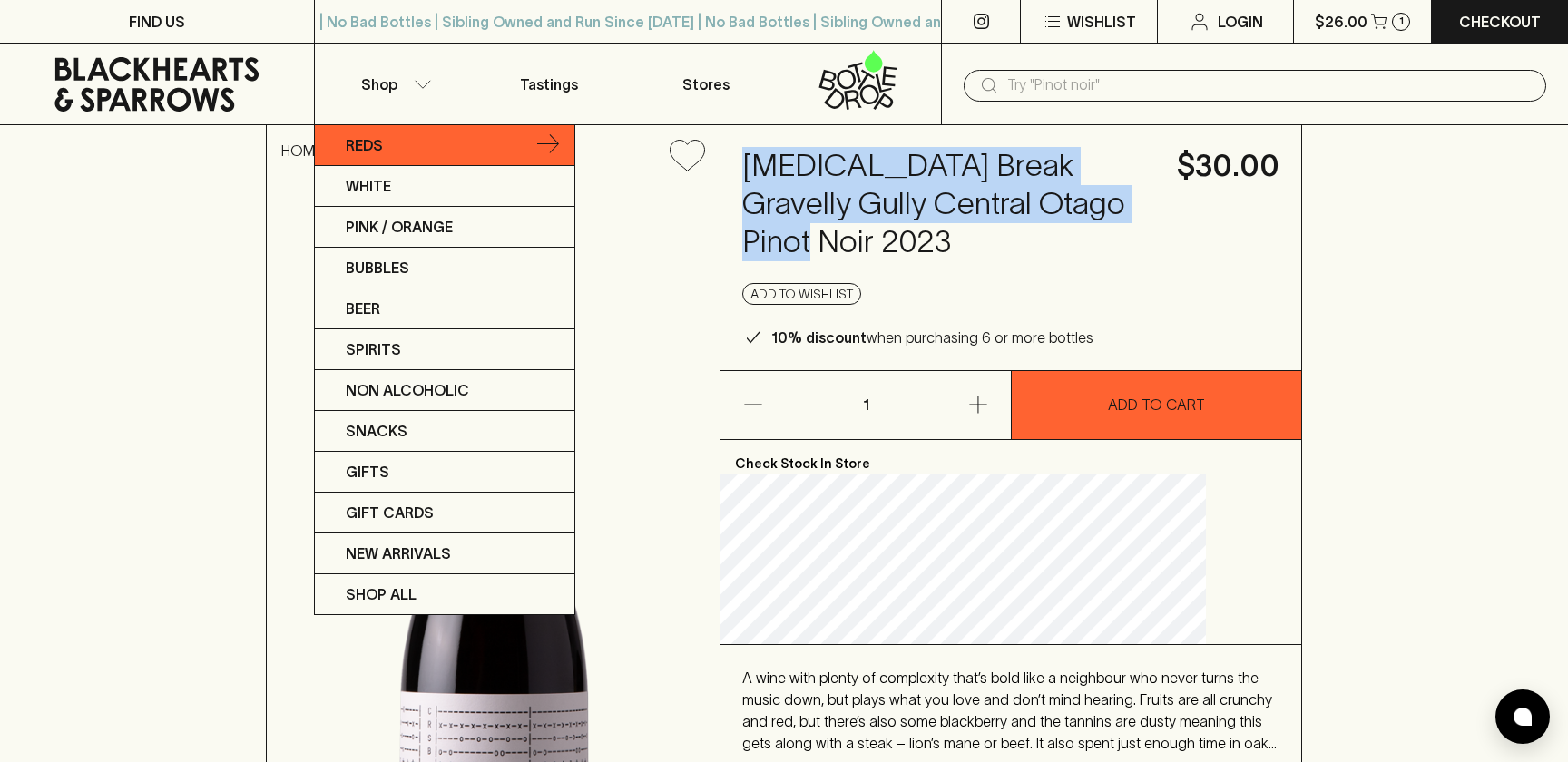
click at [386, 149] on link "Reds" at bounding box center [445, 145] width 260 height 41
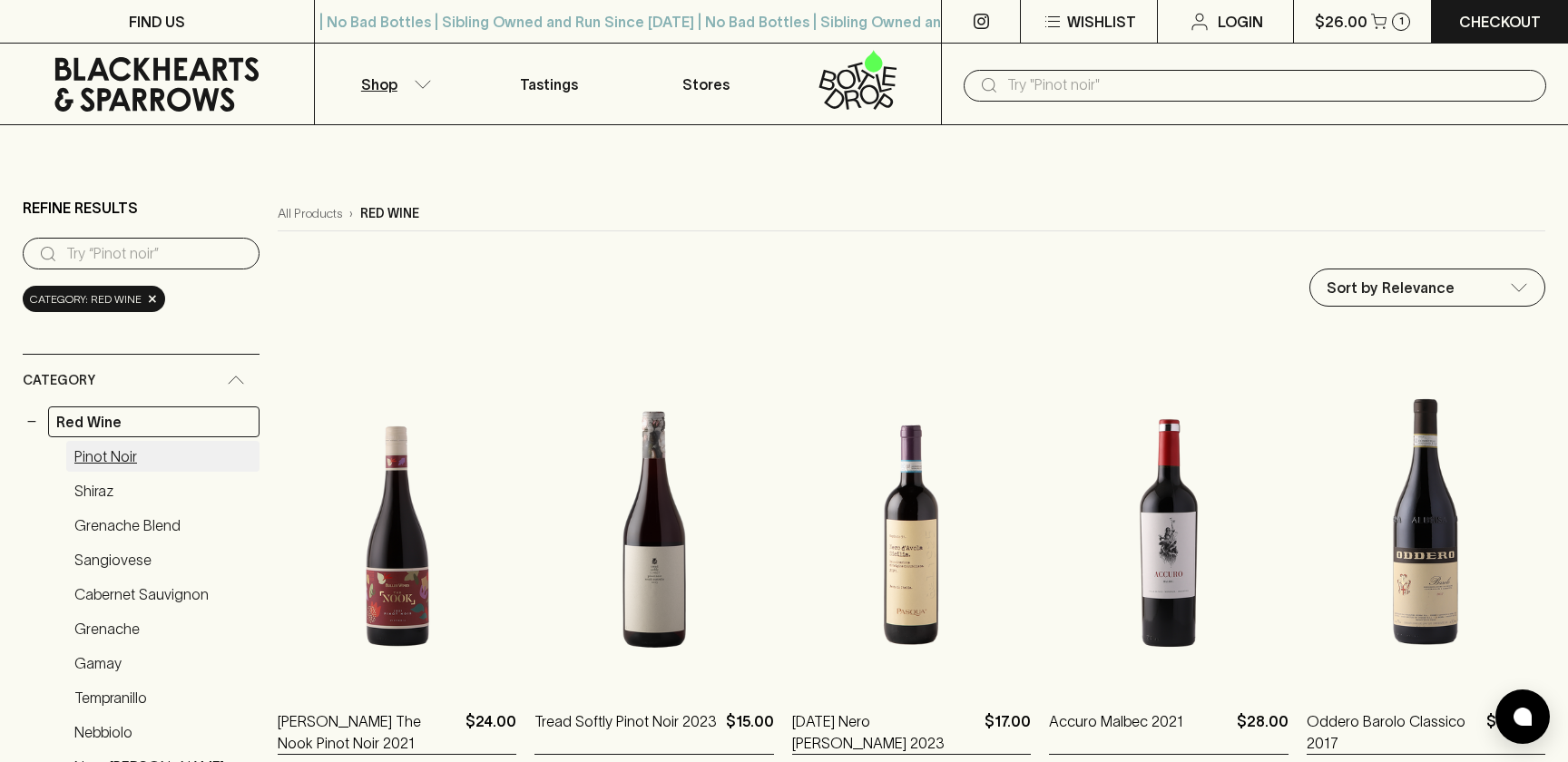
click at [89, 458] on link "Pinot Noir" at bounding box center [162, 457] width 193 height 31
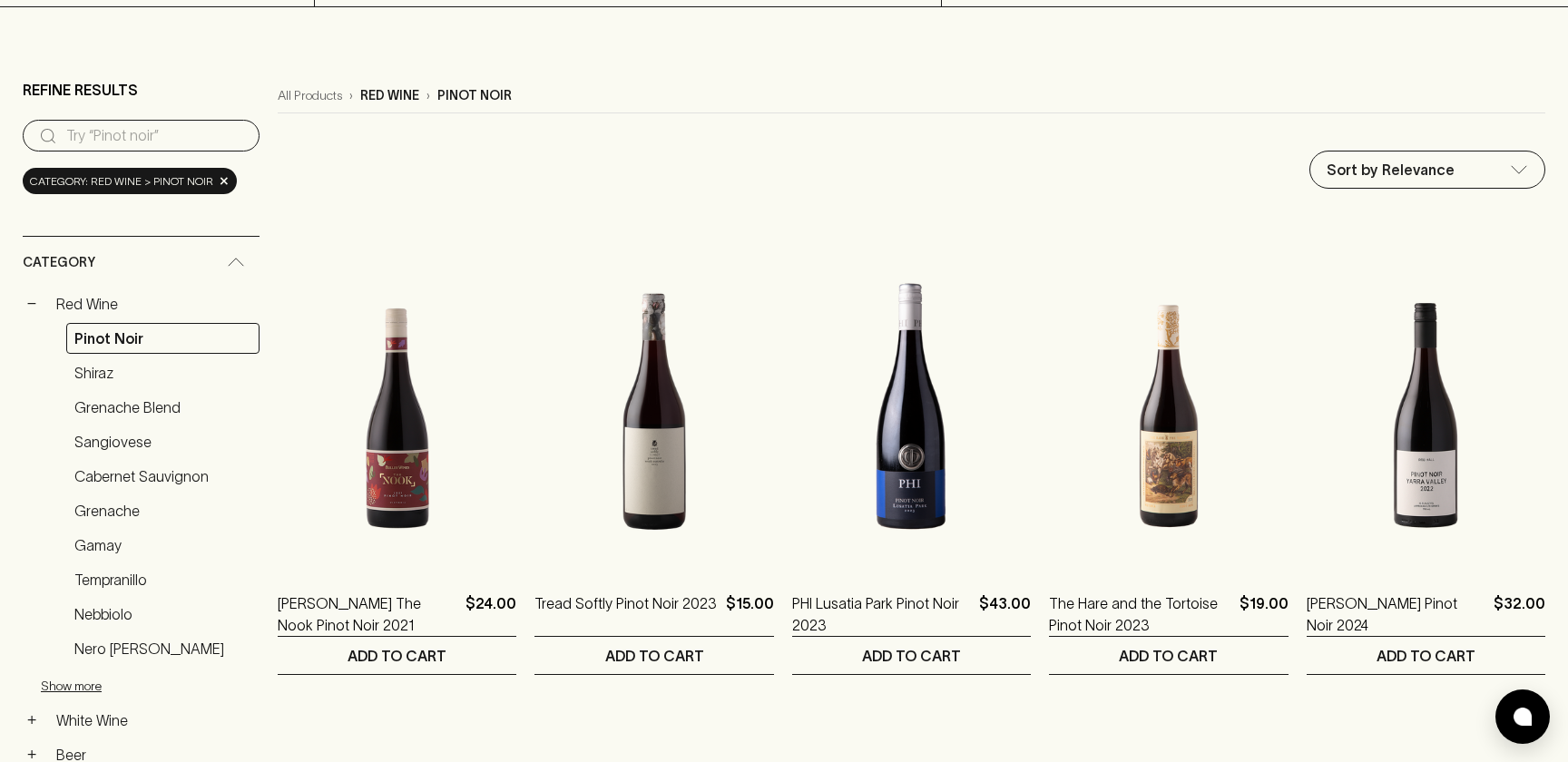
scroll to position [127, 0]
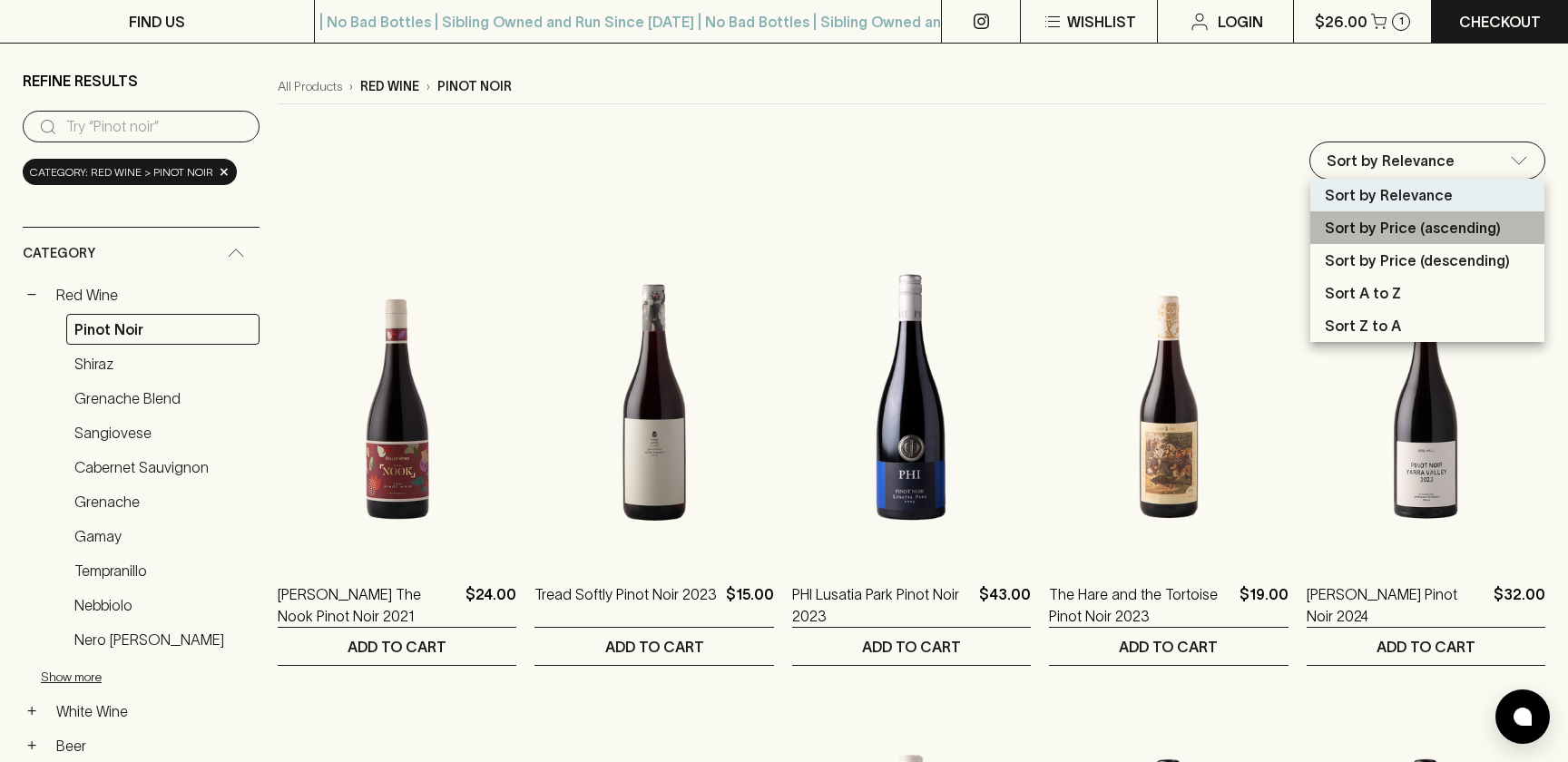
click at [1401, 228] on p "Sort by Price (ascending)" at bounding box center [1412, 228] width 176 height 21
type input "price:asc"
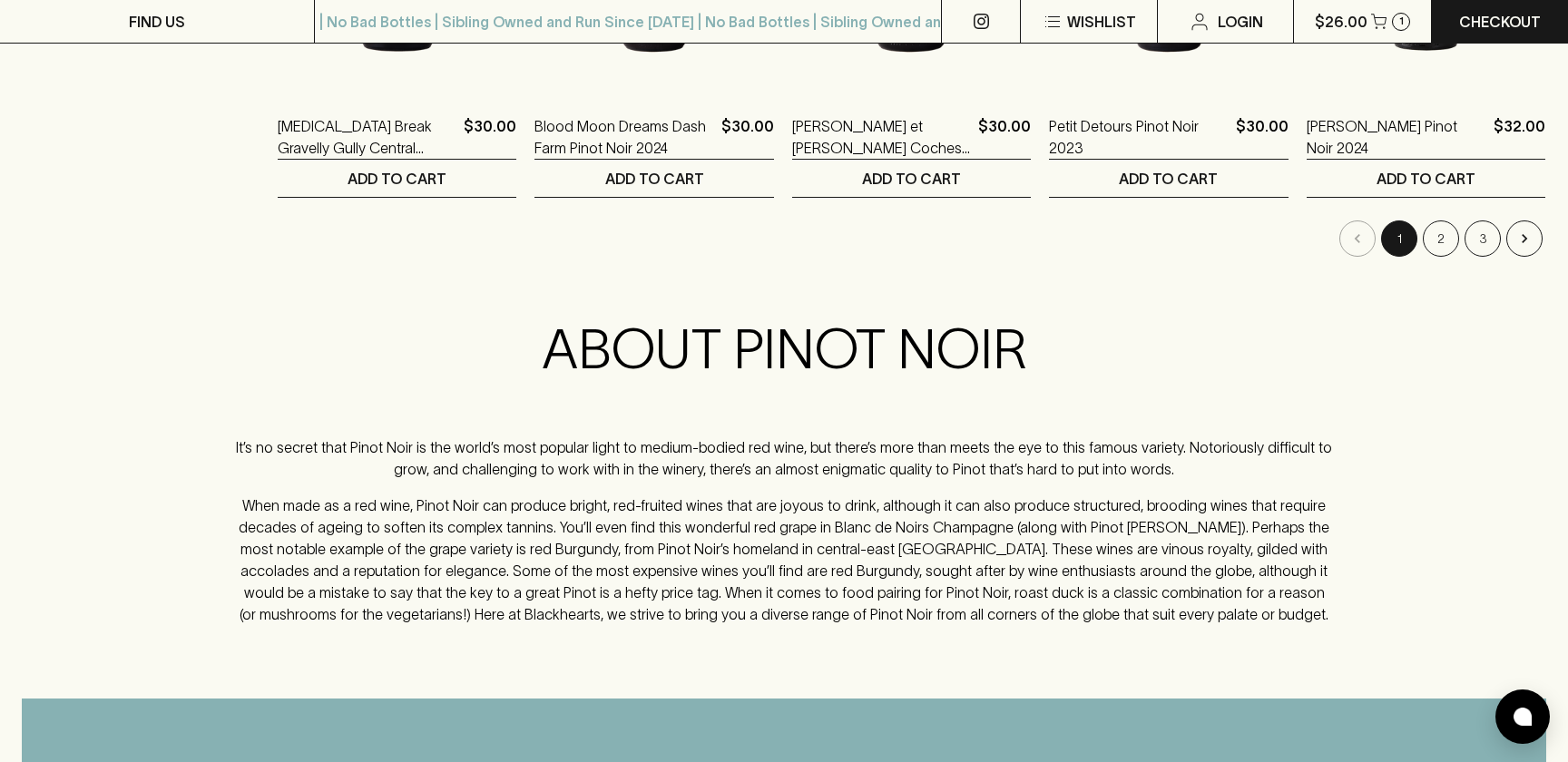
scroll to position [2065, 0]
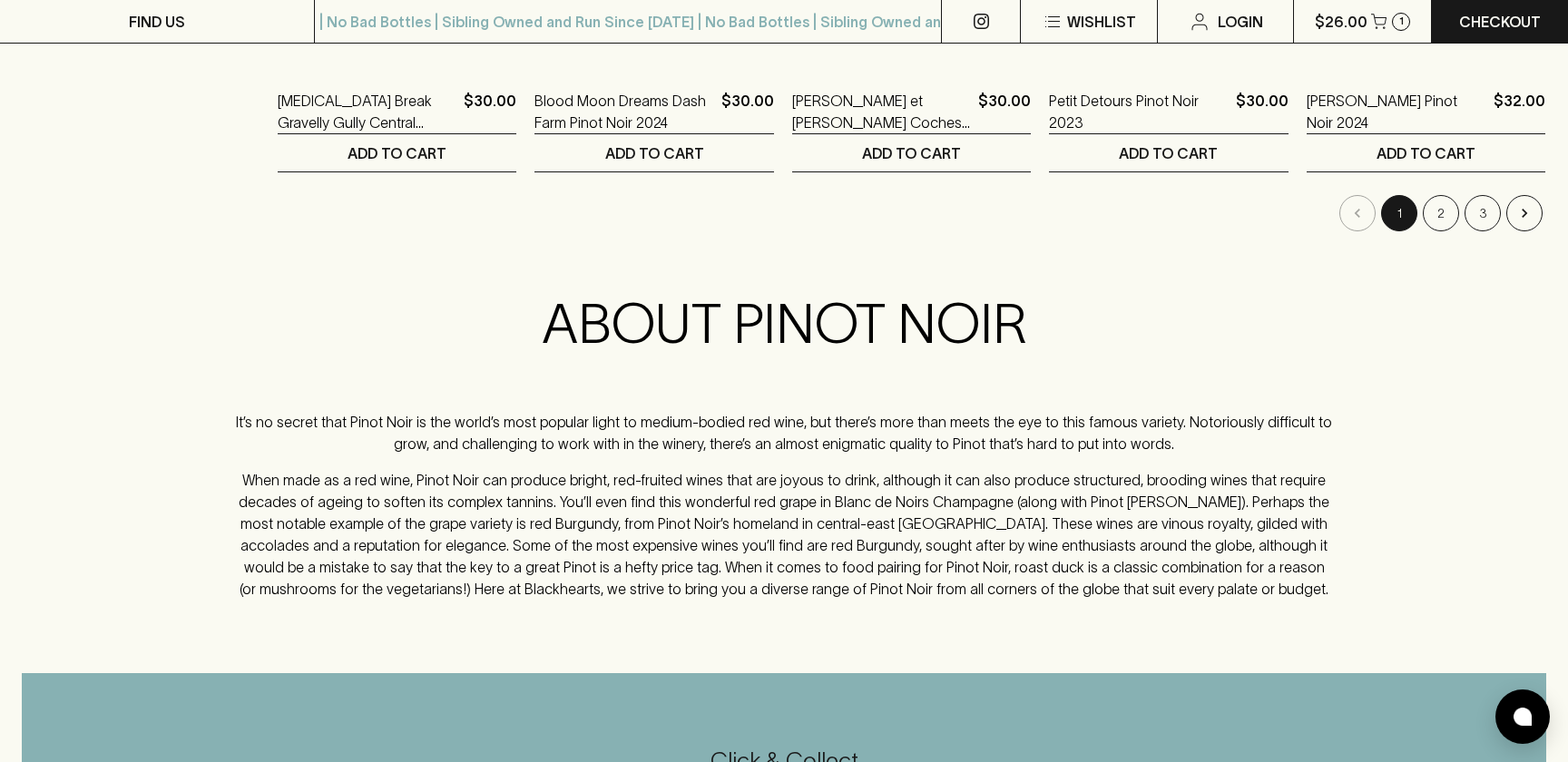
click at [1436, 209] on button "2" at bounding box center [1440, 212] width 36 height 36
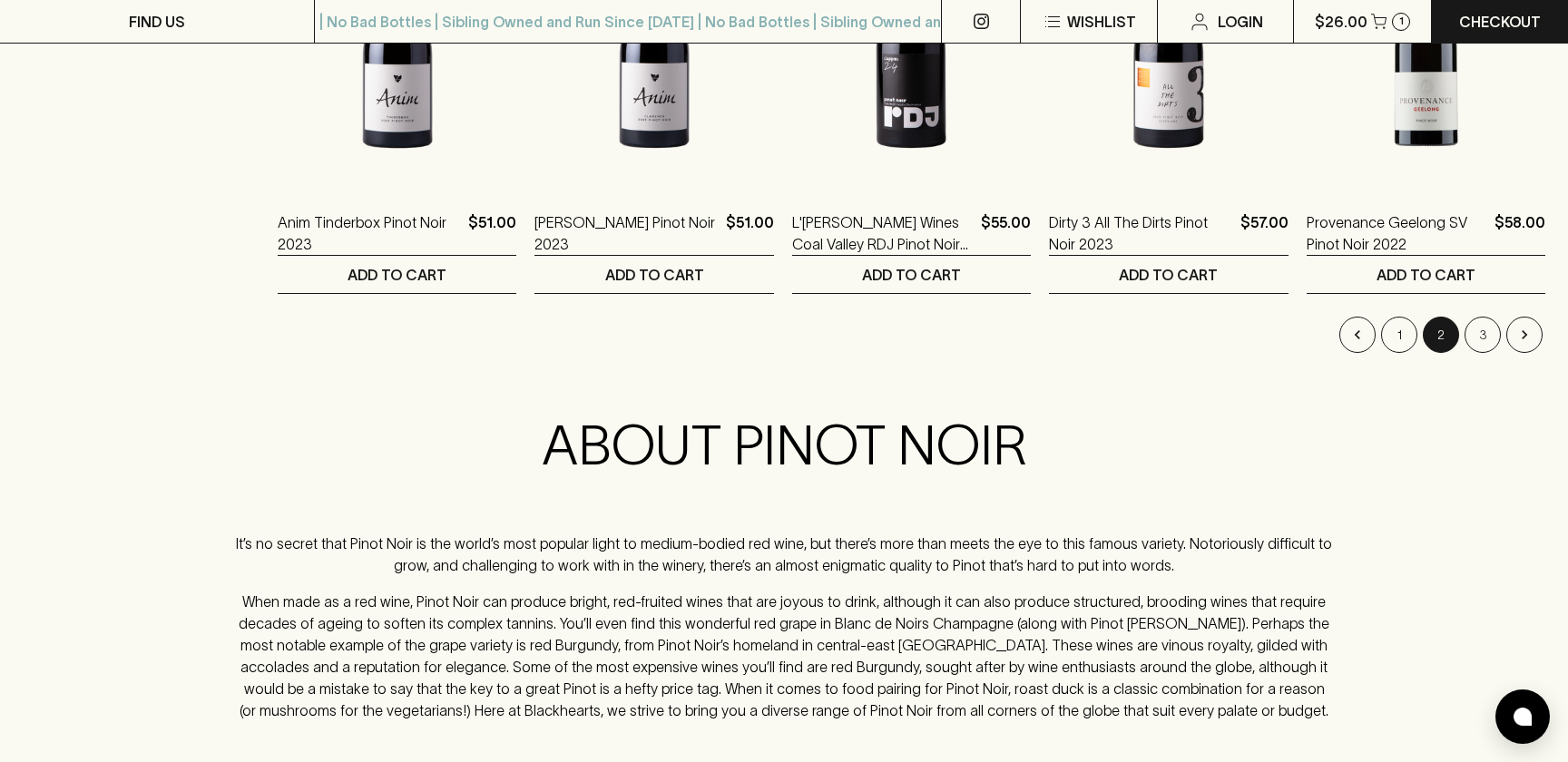
scroll to position [1948, 0]
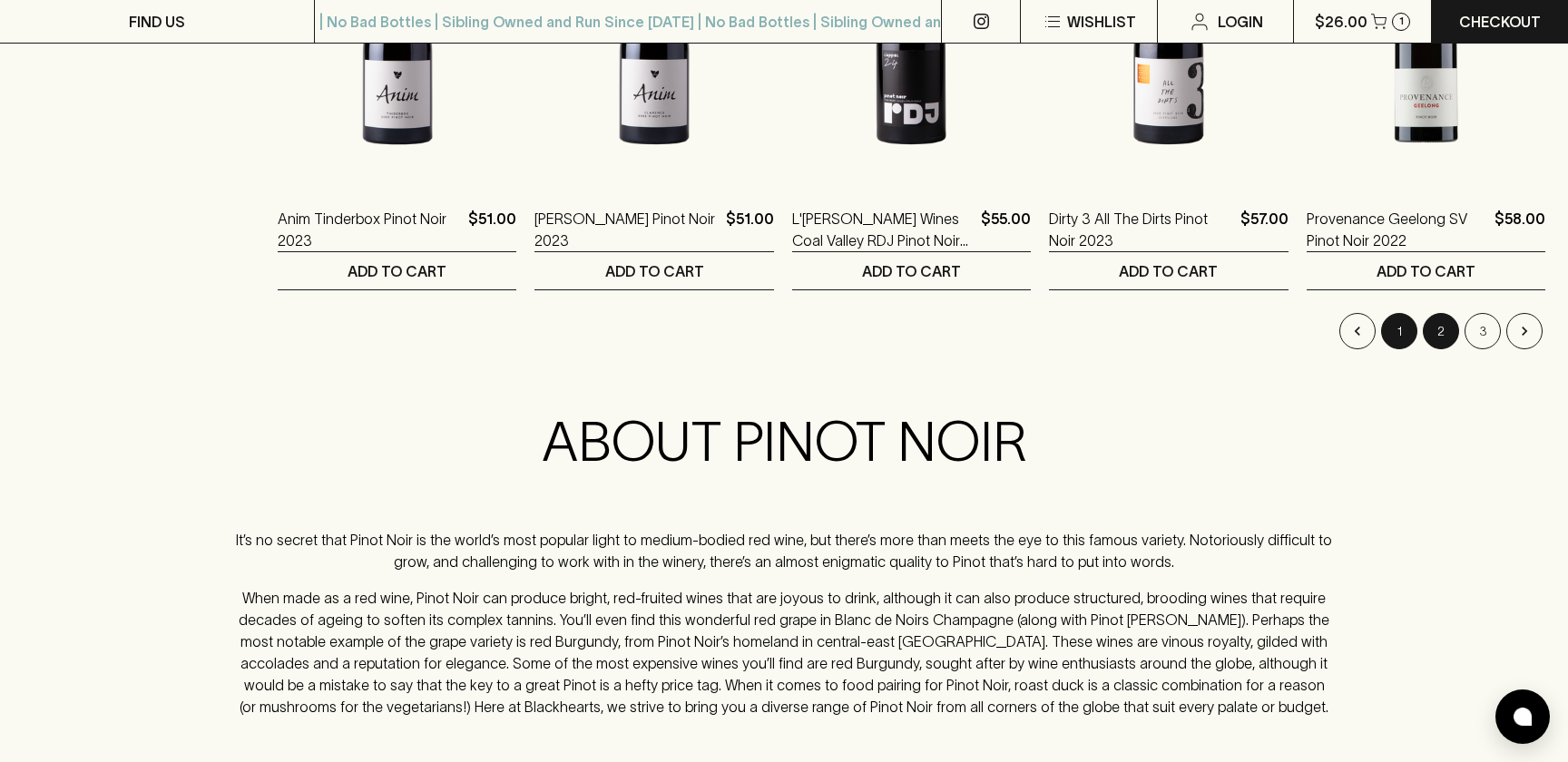
click at [1402, 342] on button "1" at bounding box center [1398, 331] width 36 height 36
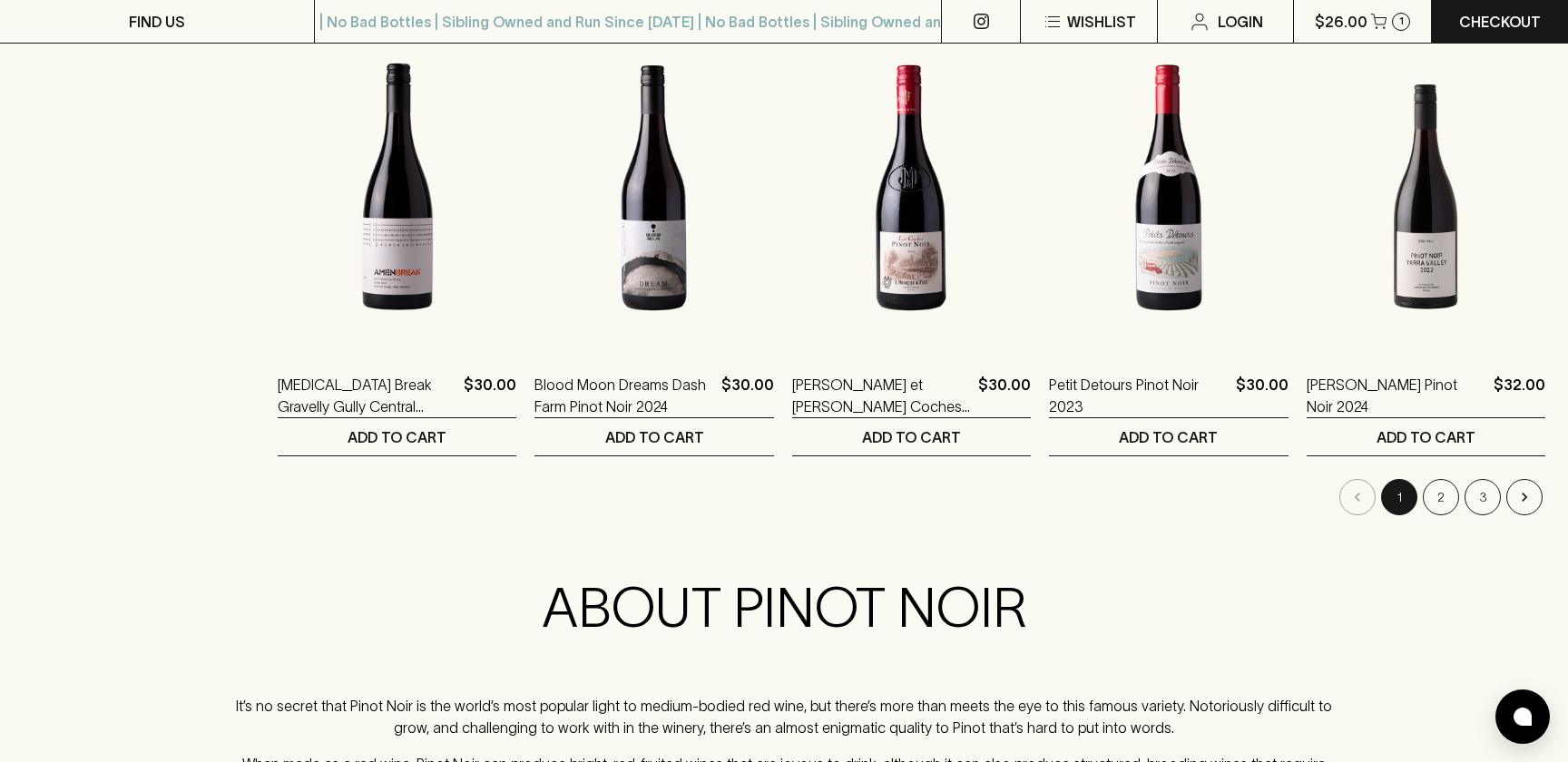
scroll to position [1764, 0]
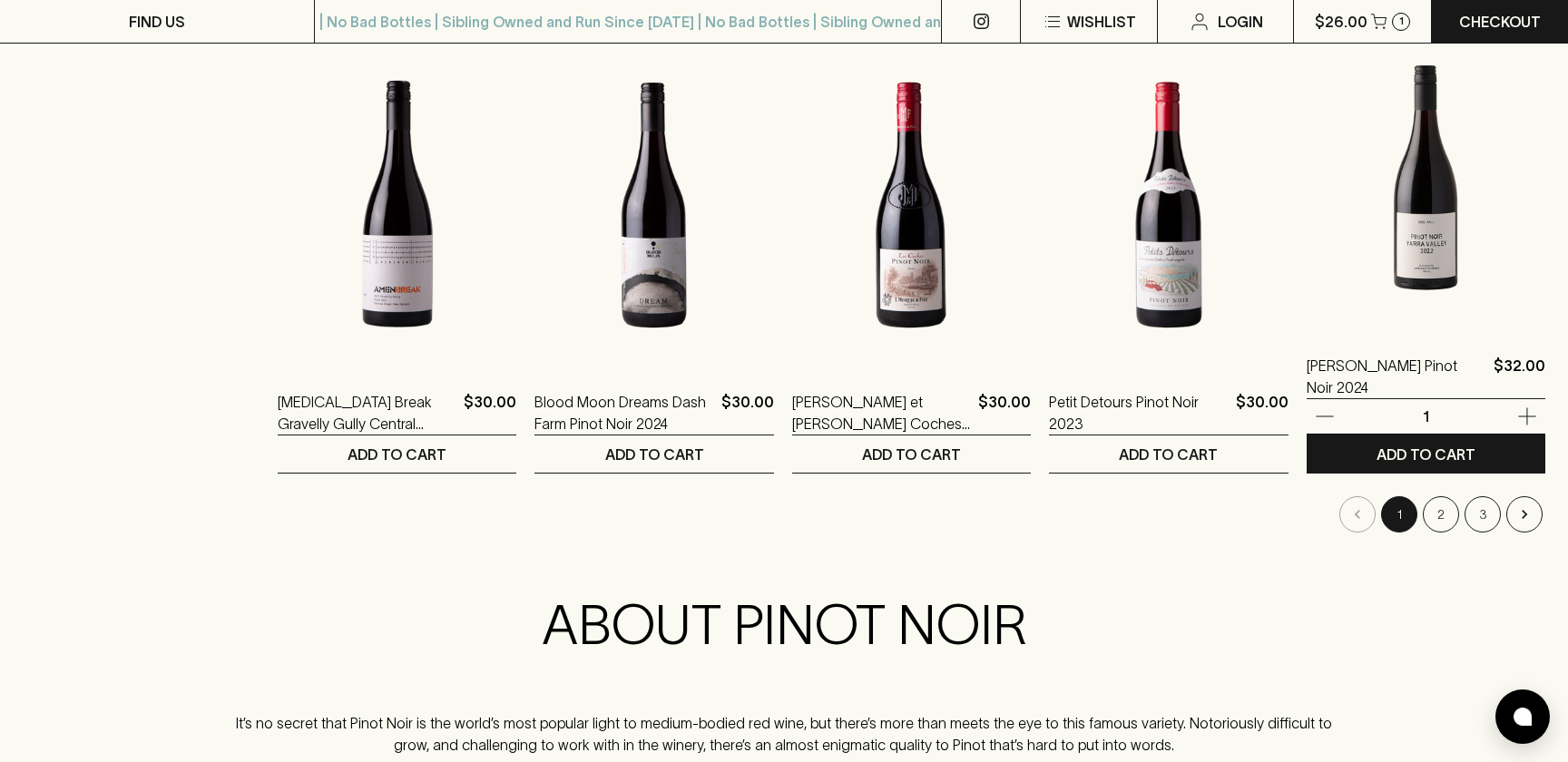
click at [1429, 269] on img at bounding box center [1425, 168] width 239 height 317
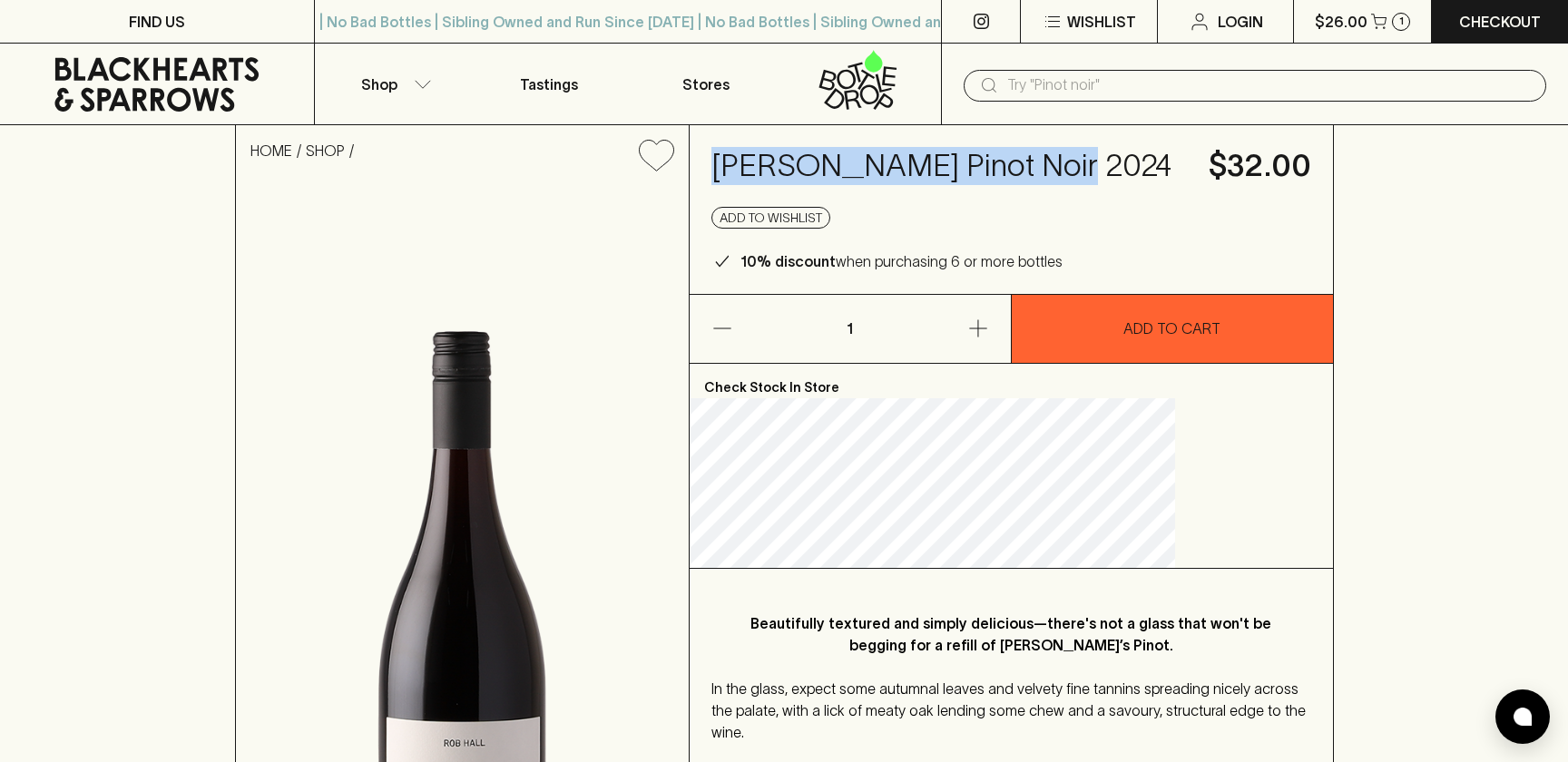
drag, startPoint x: 872, startPoint y: 193, endPoint x: 796, endPoint y: 175, distance: 78.1
click at [796, 175] on h4 "Rob Hall Pinot Noir 2024" at bounding box center [948, 166] width 475 height 38
copy h4 "Rob Hall Pinot Noir 2024"
drag, startPoint x: 861, startPoint y: 206, endPoint x: 798, endPoint y: 172, distance: 71.6
click at [798, 172] on h4 "Rob Hall Pinot Noir 2024" at bounding box center [948, 166] width 475 height 38
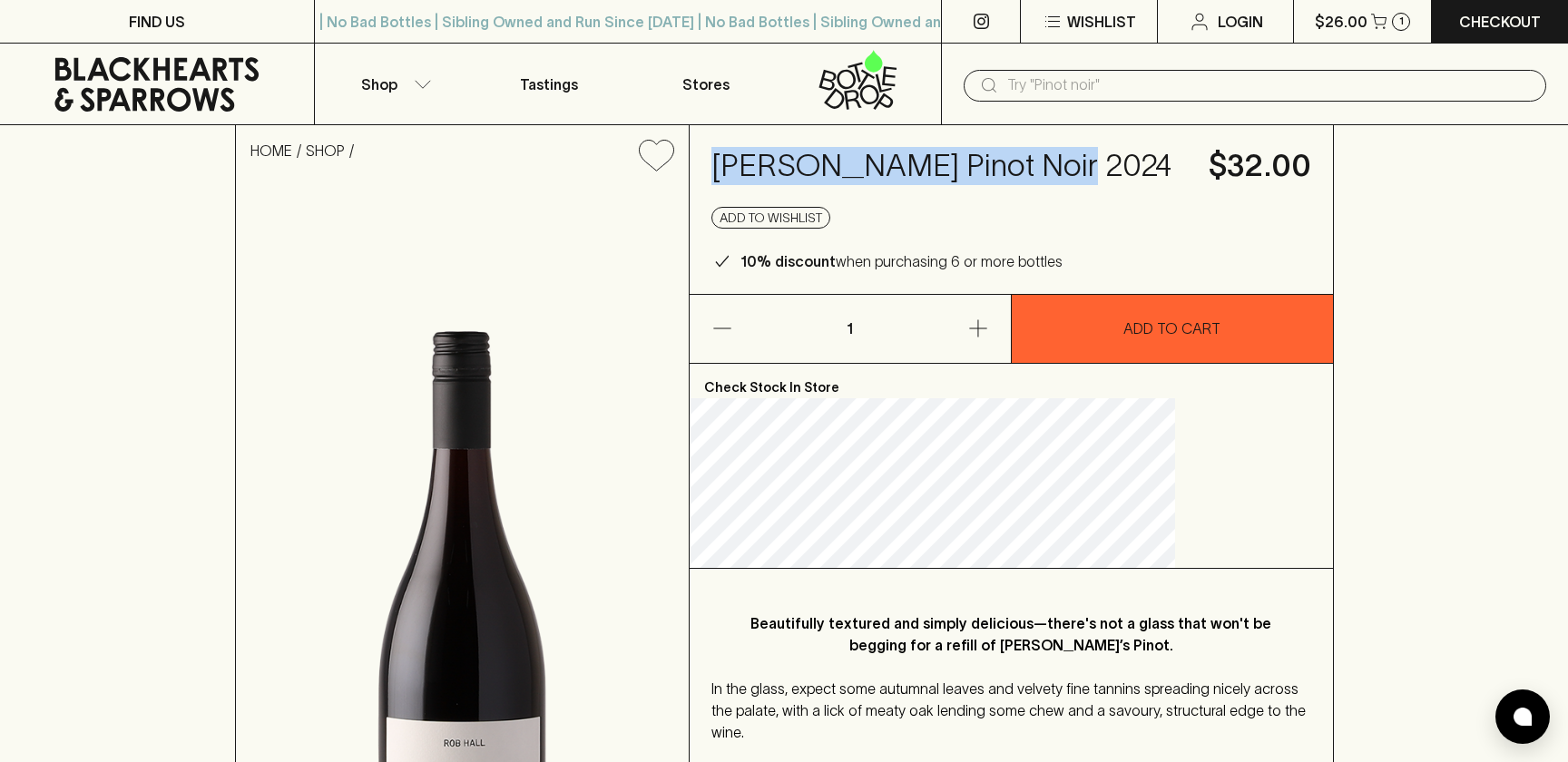
copy h4 "Rob Hall Pinot Noir 2024"
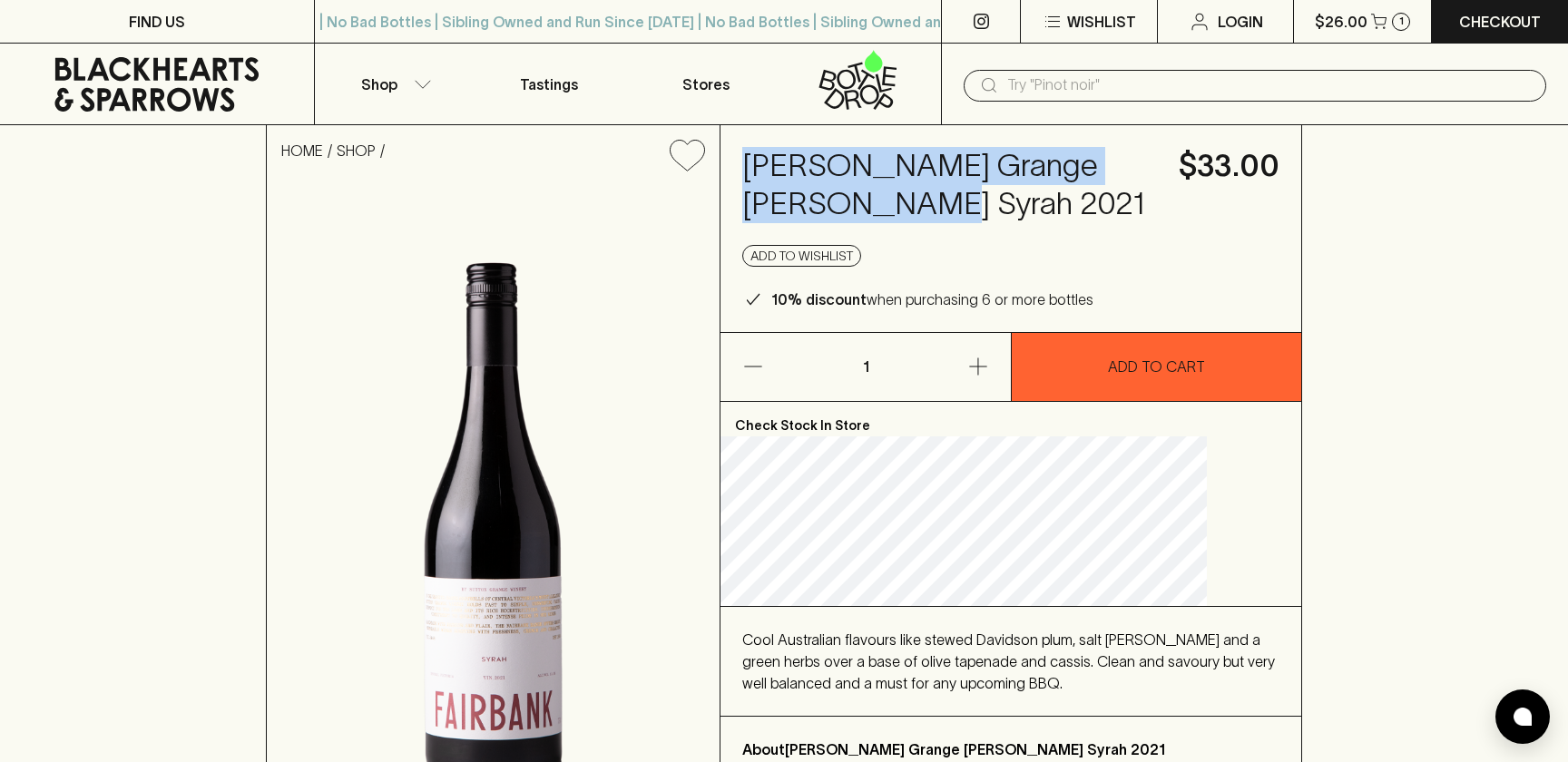
drag, startPoint x: 938, startPoint y: 202, endPoint x: 793, endPoint y: 173, distance: 147.9
click at [793, 173] on h4 "Sutton Grange Fairbank Syrah 2021" at bounding box center [949, 185] width 415 height 77
copy h4 "Sutton Grange Fairbank Syrah 2021"
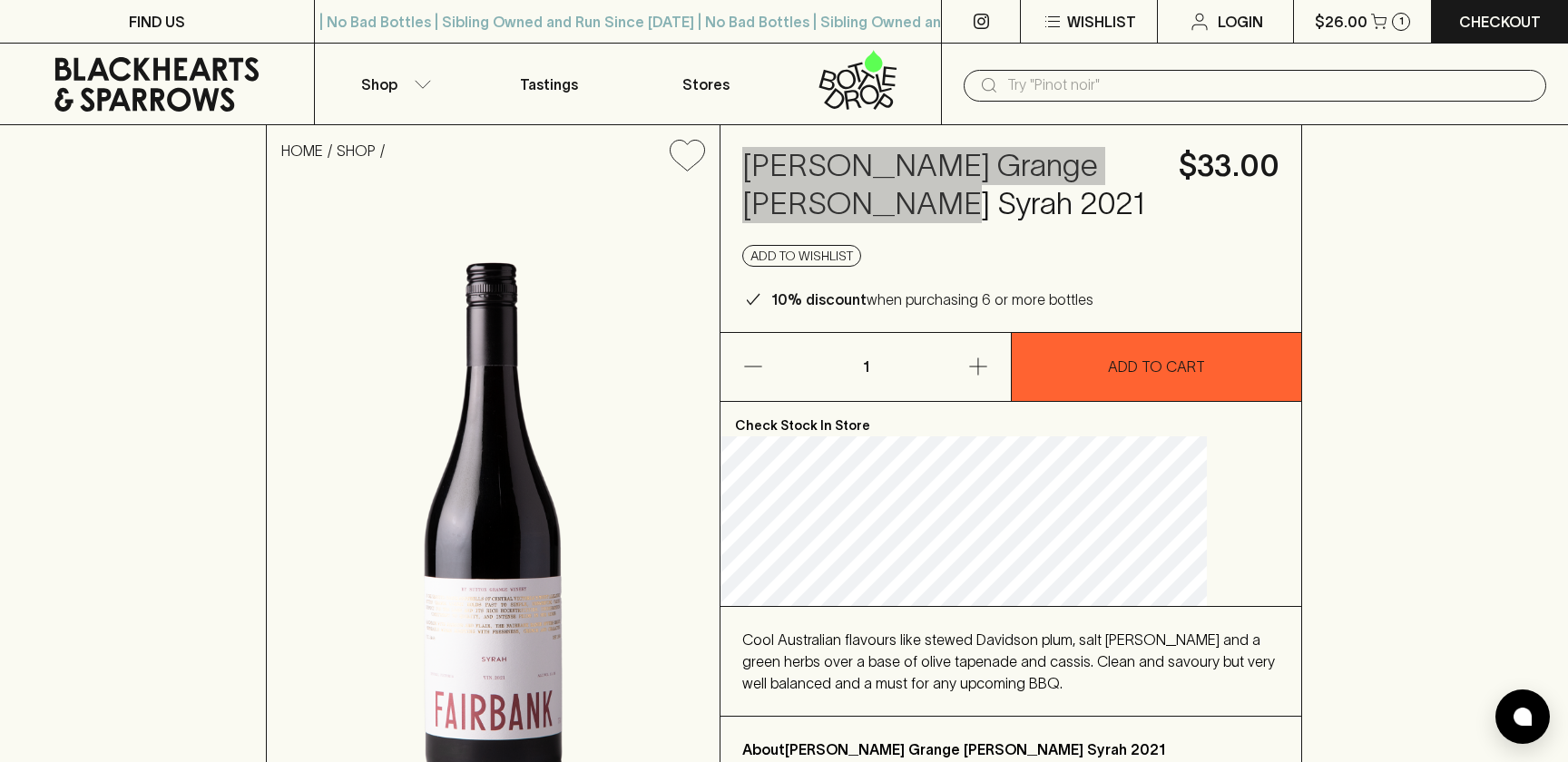
copy h4 "Sutton Grange Fairbank Syrah 2021"
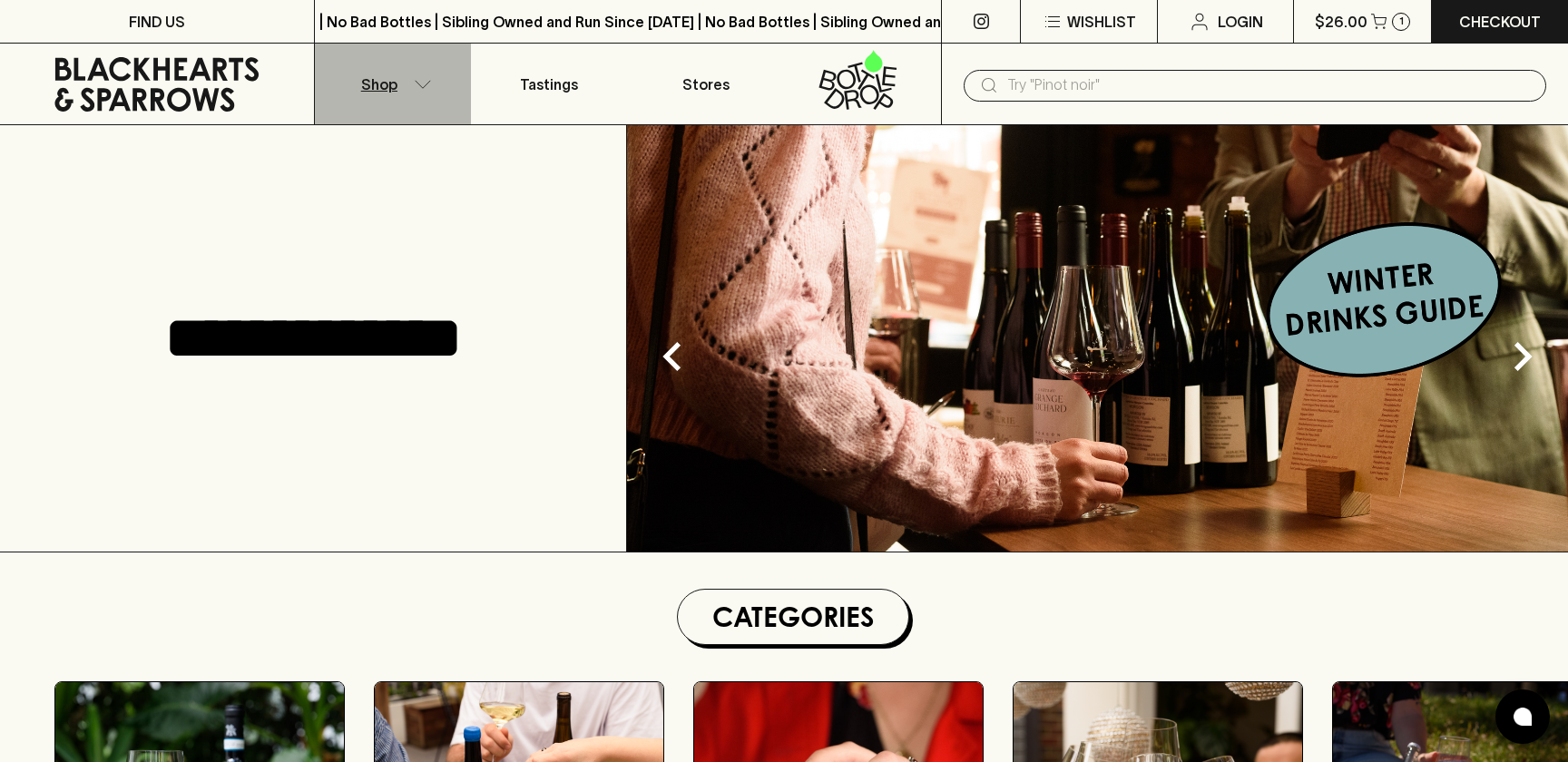
click at [414, 81] on icon "button" at bounding box center [423, 83] width 18 height 9
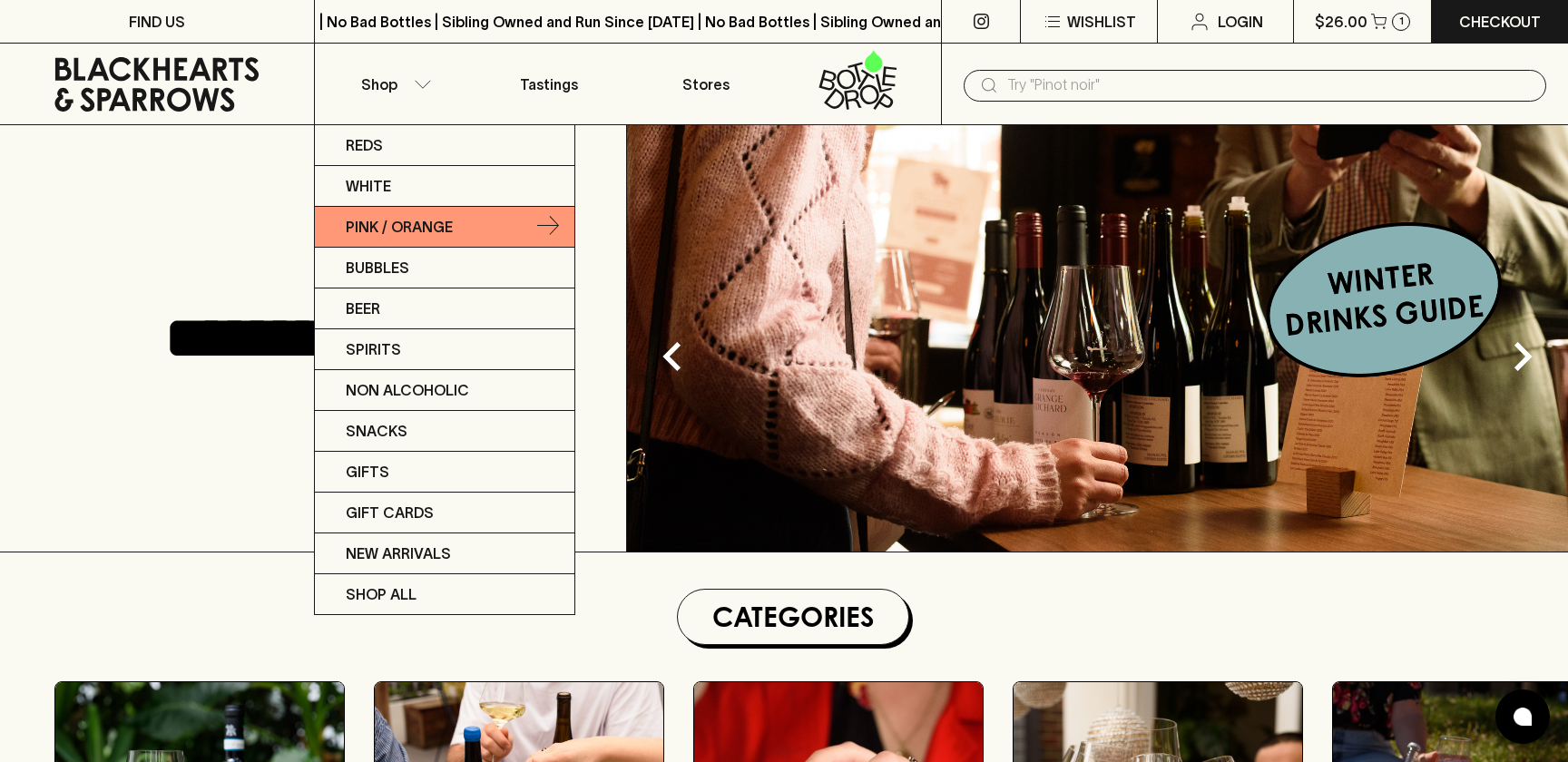
click at [477, 213] on link "Pink / Orange" at bounding box center [445, 227] width 260 height 41
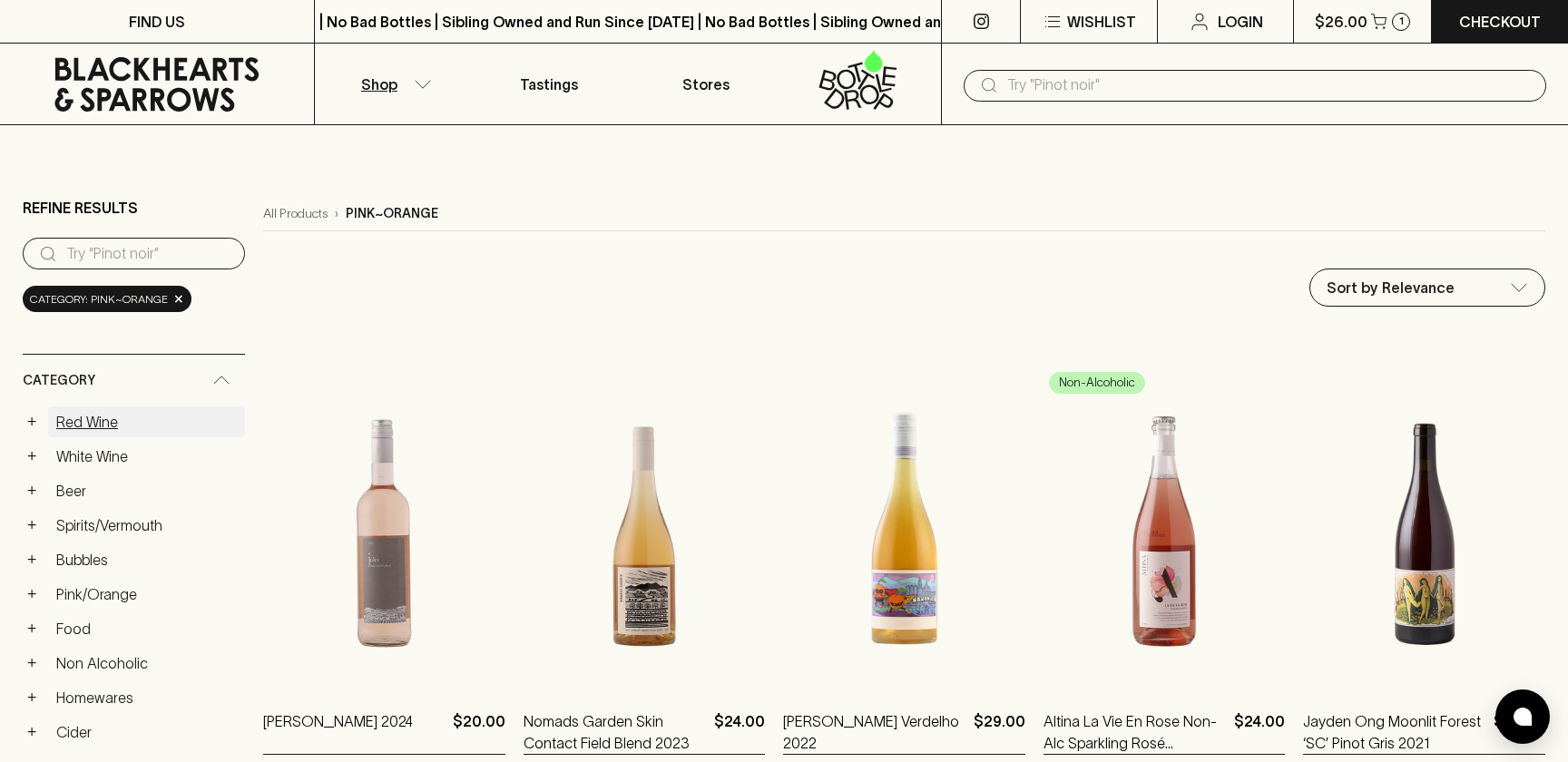
scroll to position [8, 0]
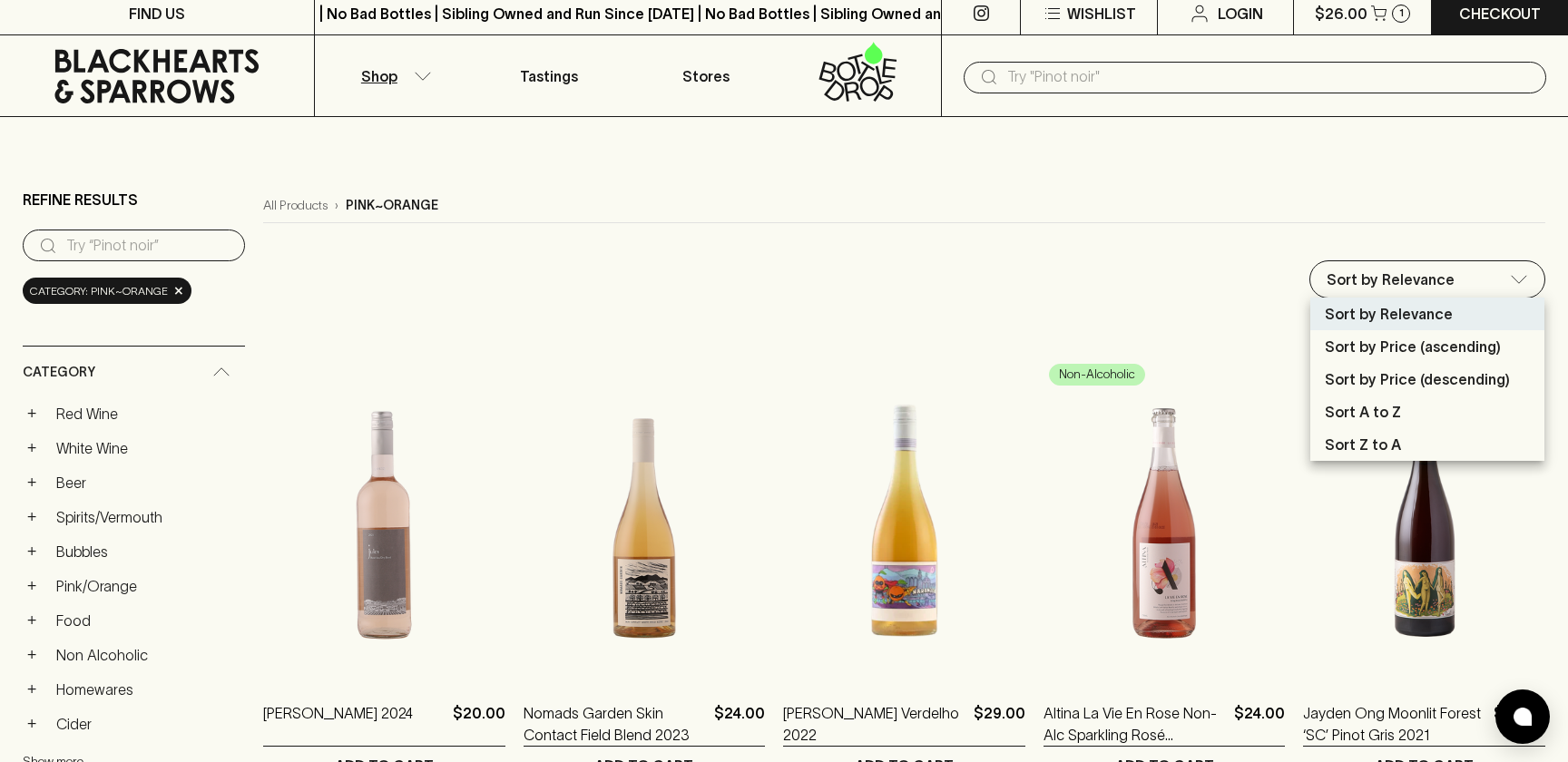
click at [1420, 344] on p "Sort by Price (ascending)" at bounding box center [1412, 346] width 176 height 21
type input "price:asc"
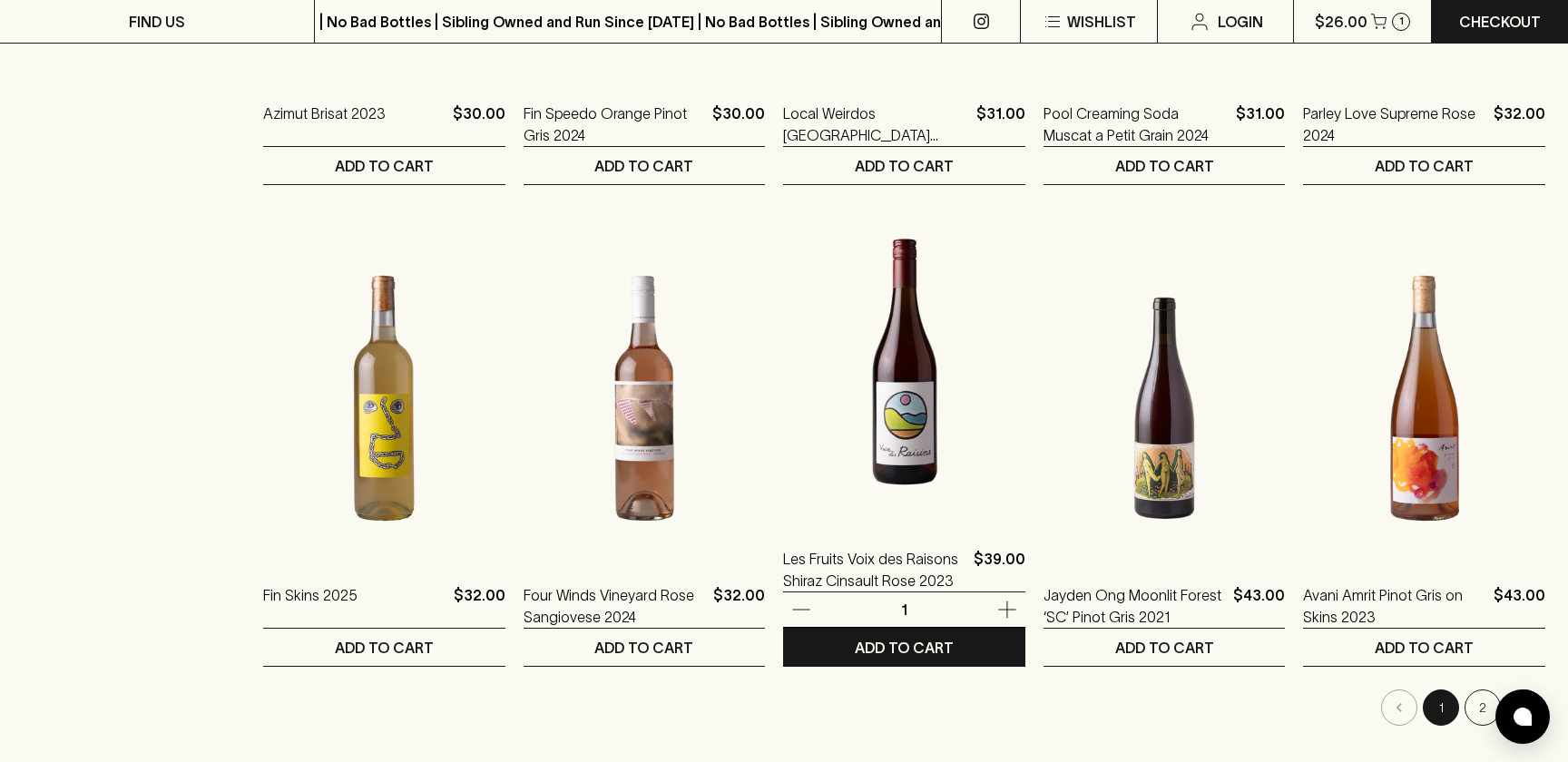
scroll to position [1620, 0]
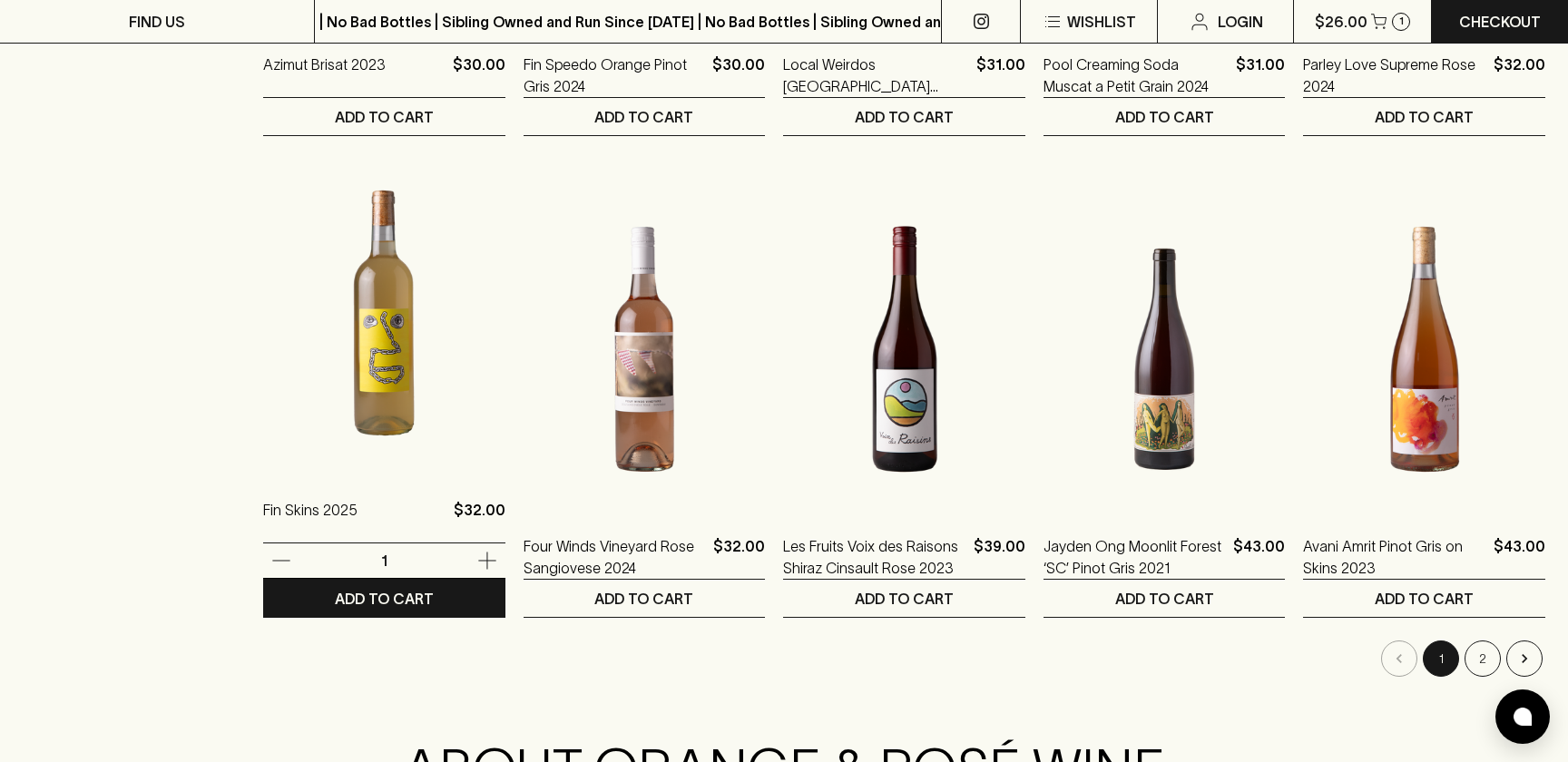
click at [403, 381] on img at bounding box center [384, 312] width 242 height 317
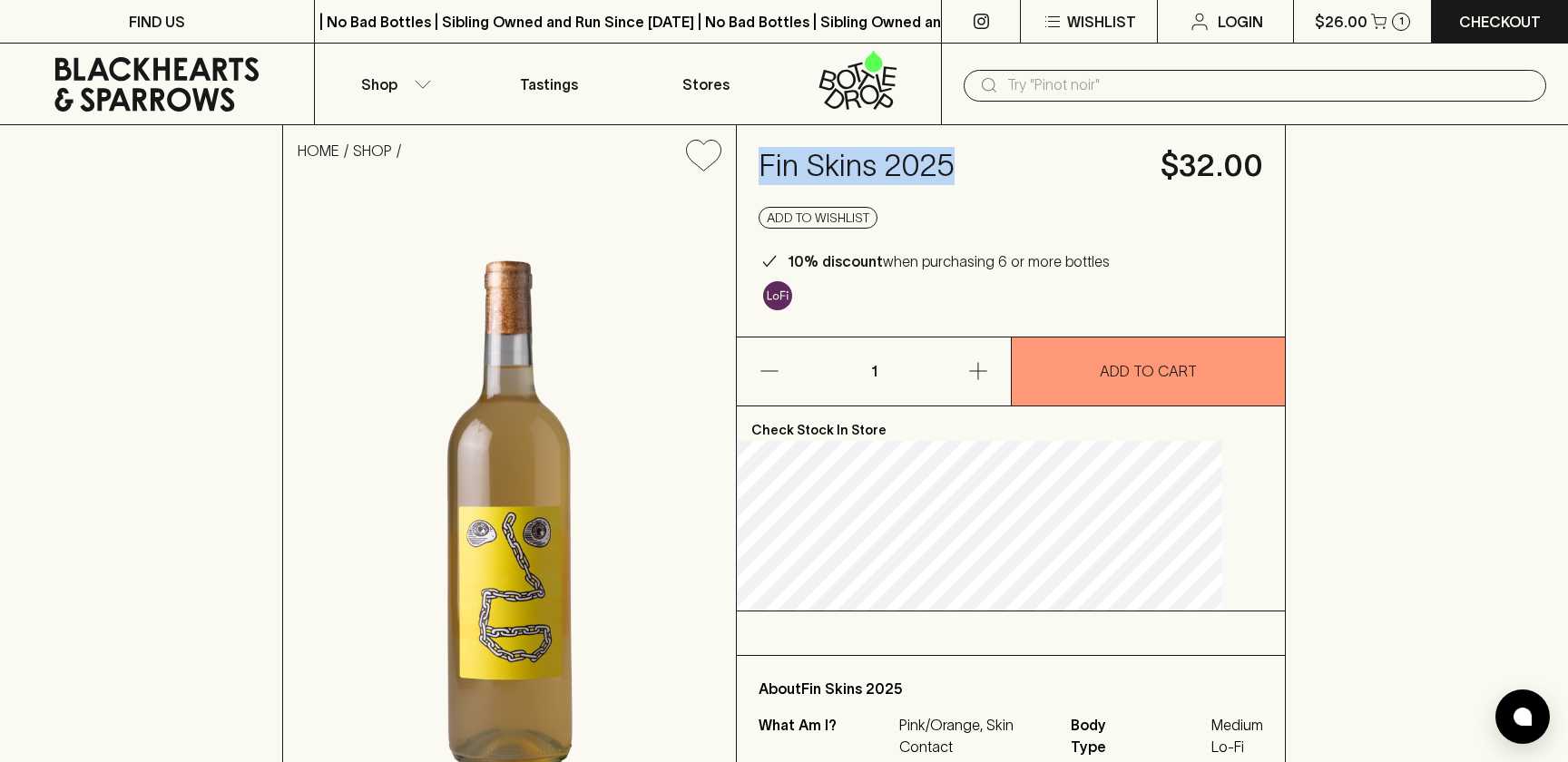
drag, startPoint x: 998, startPoint y: 171, endPoint x: 792, endPoint y: 167, distance: 206.0
click at [792, 167] on h4 "Fin Skins 2025" at bounding box center [948, 166] width 380 height 38
copy h4 "Fin Skins 2025"
